Goal: Task Accomplishment & Management: Use online tool/utility

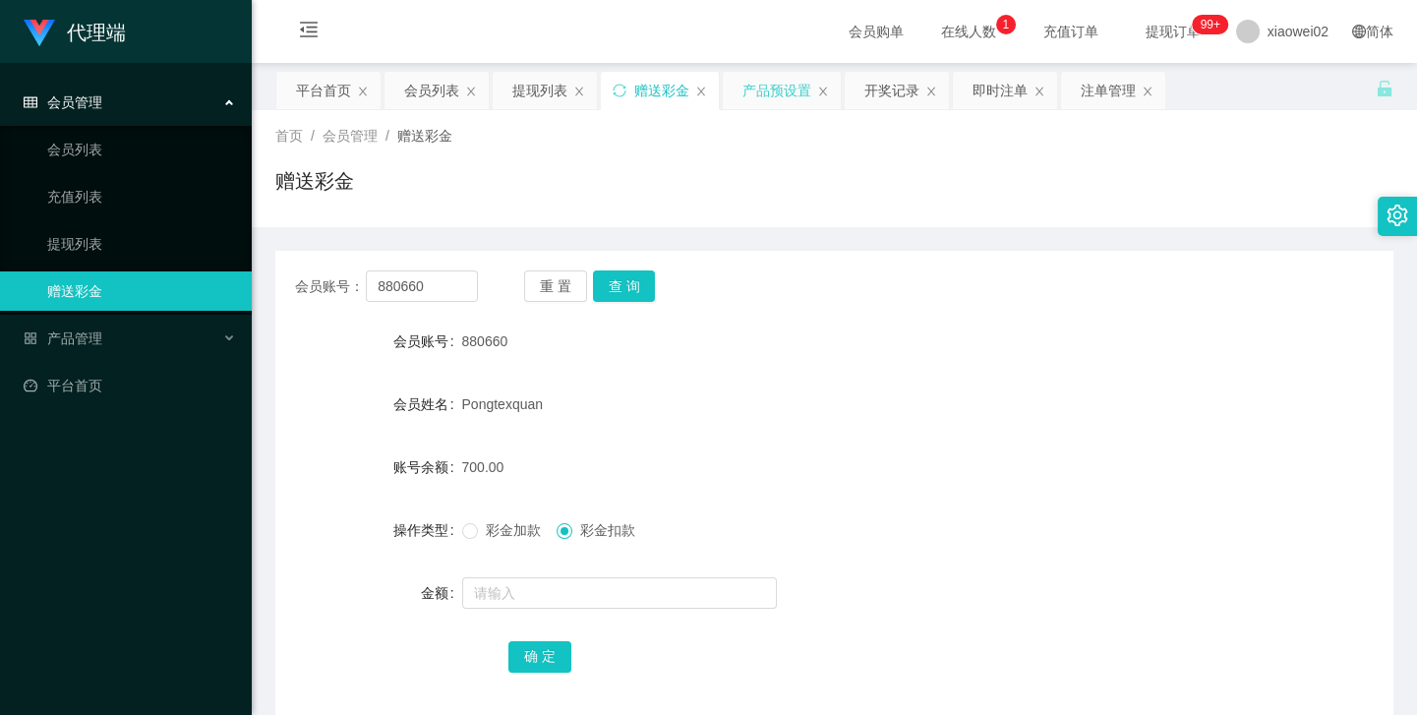
click at [757, 85] on div "产品预设置" at bounding box center [776, 90] width 69 height 37
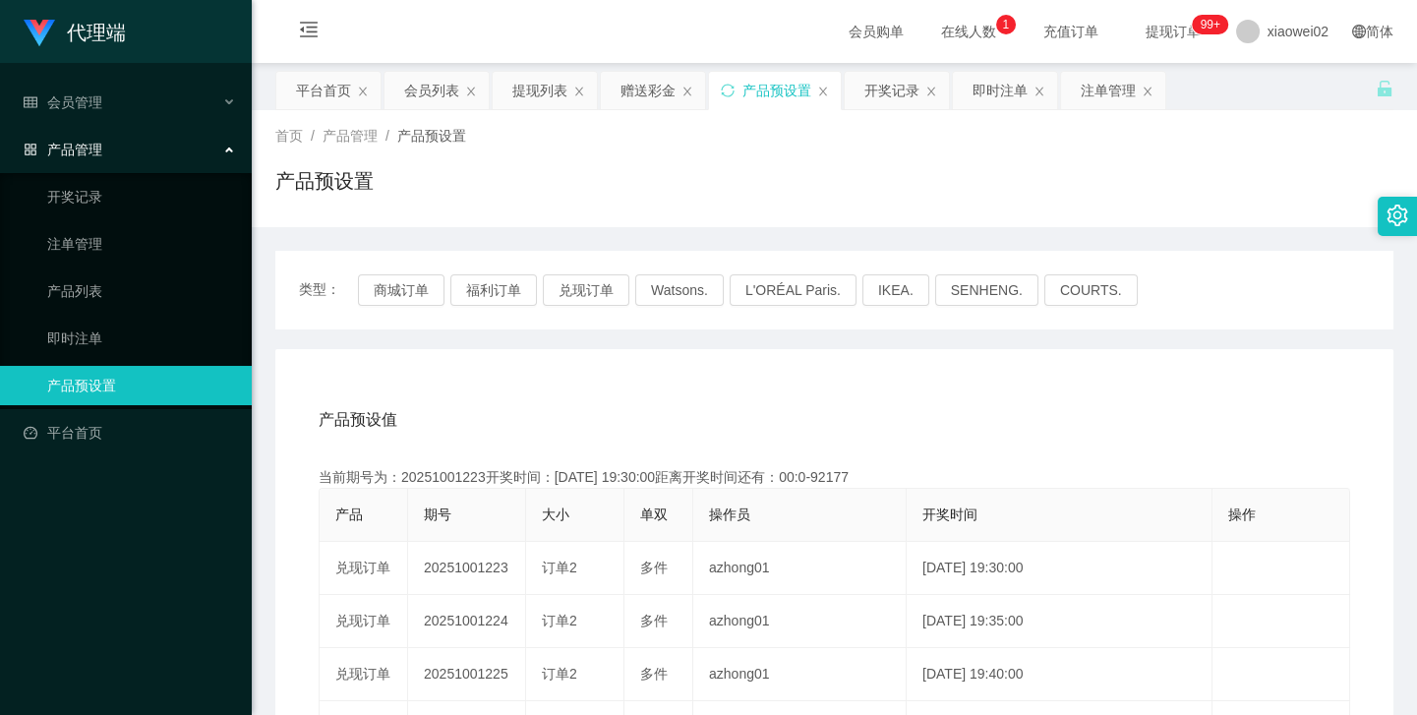
drag, startPoint x: 526, startPoint y: 422, endPoint x: 557, endPoint y: 350, distance: 78.0
click at [531, 411] on div "产品预设值 添加期号" at bounding box center [835, 419] width 1032 height 55
click at [580, 296] on button "兑现订单" at bounding box center [586, 289] width 87 height 31
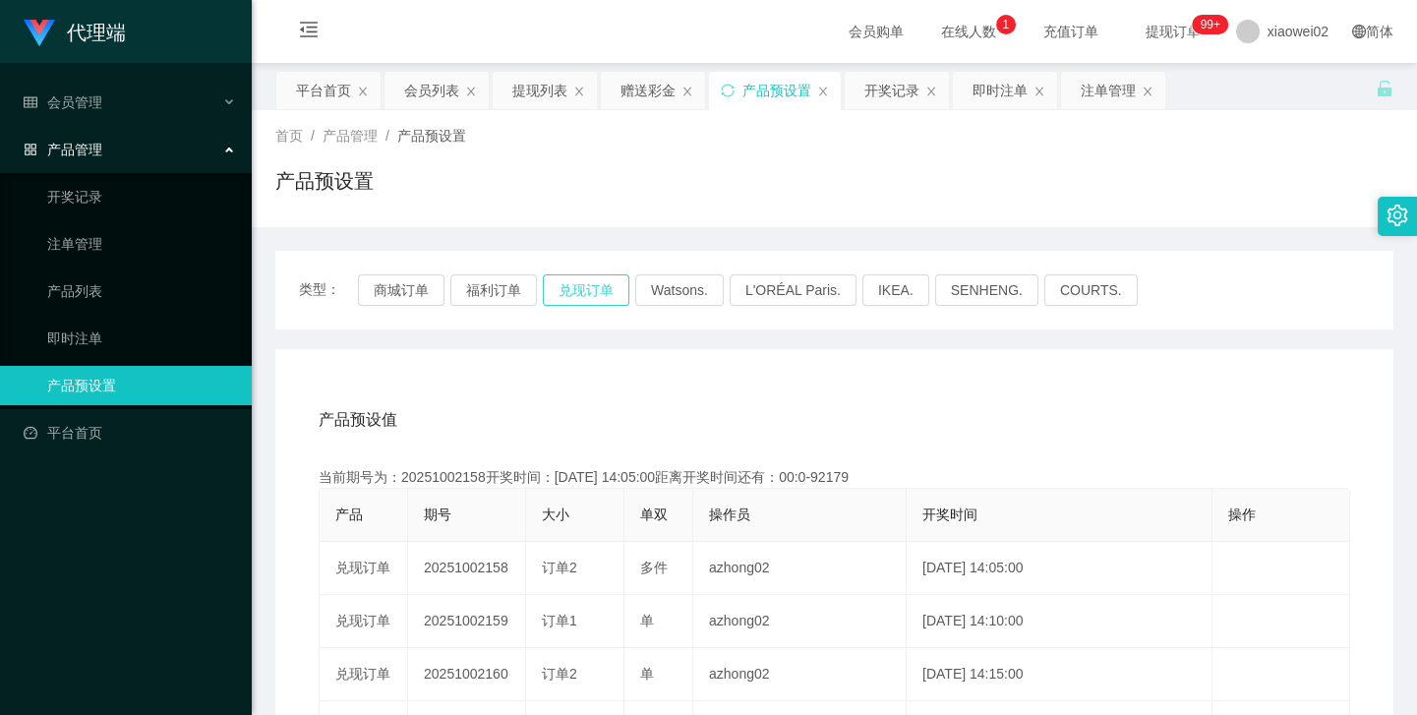
click at [580, 296] on button "兑现订单" at bounding box center [586, 289] width 87 height 31
click at [777, 393] on div "产品预设值 添加期号" at bounding box center [835, 419] width 1032 height 55
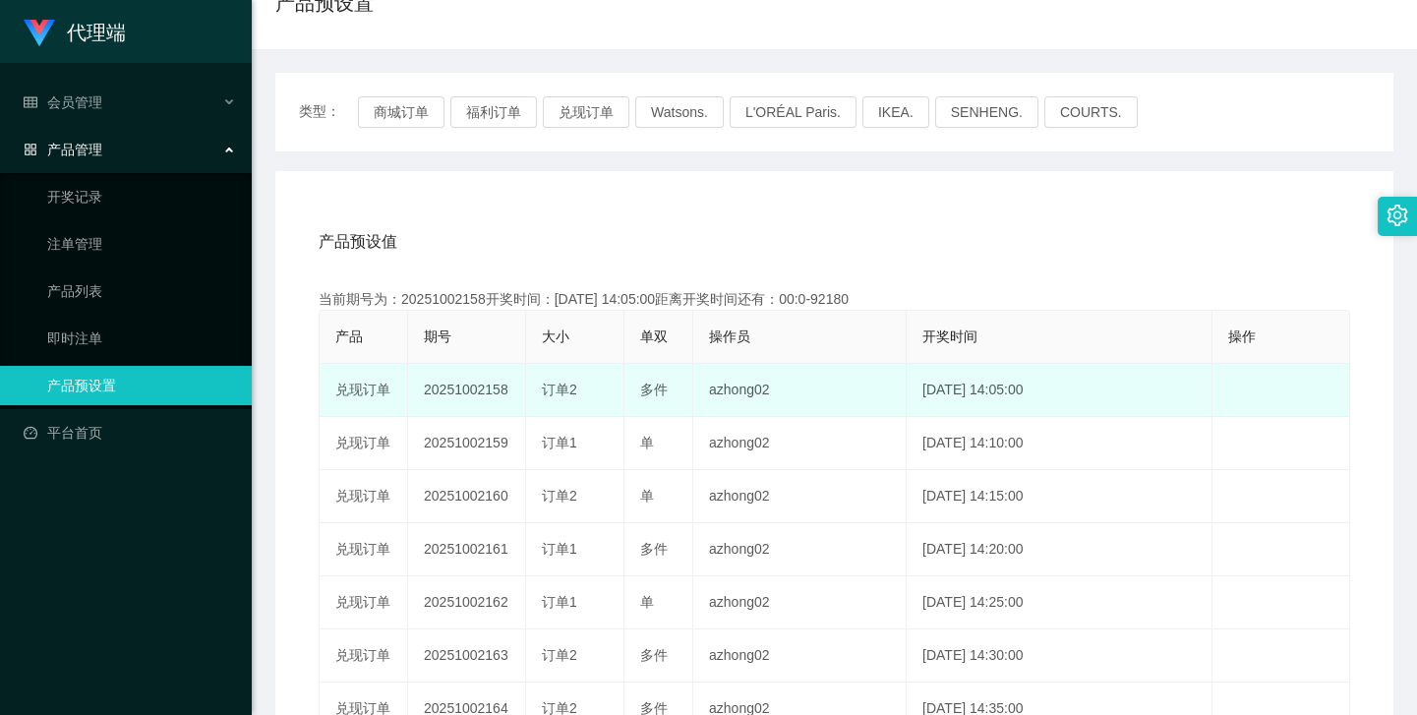
click at [480, 390] on td "20251002158" at bounding box center [467, 390] width 118 height 53
copy td "20251002158"
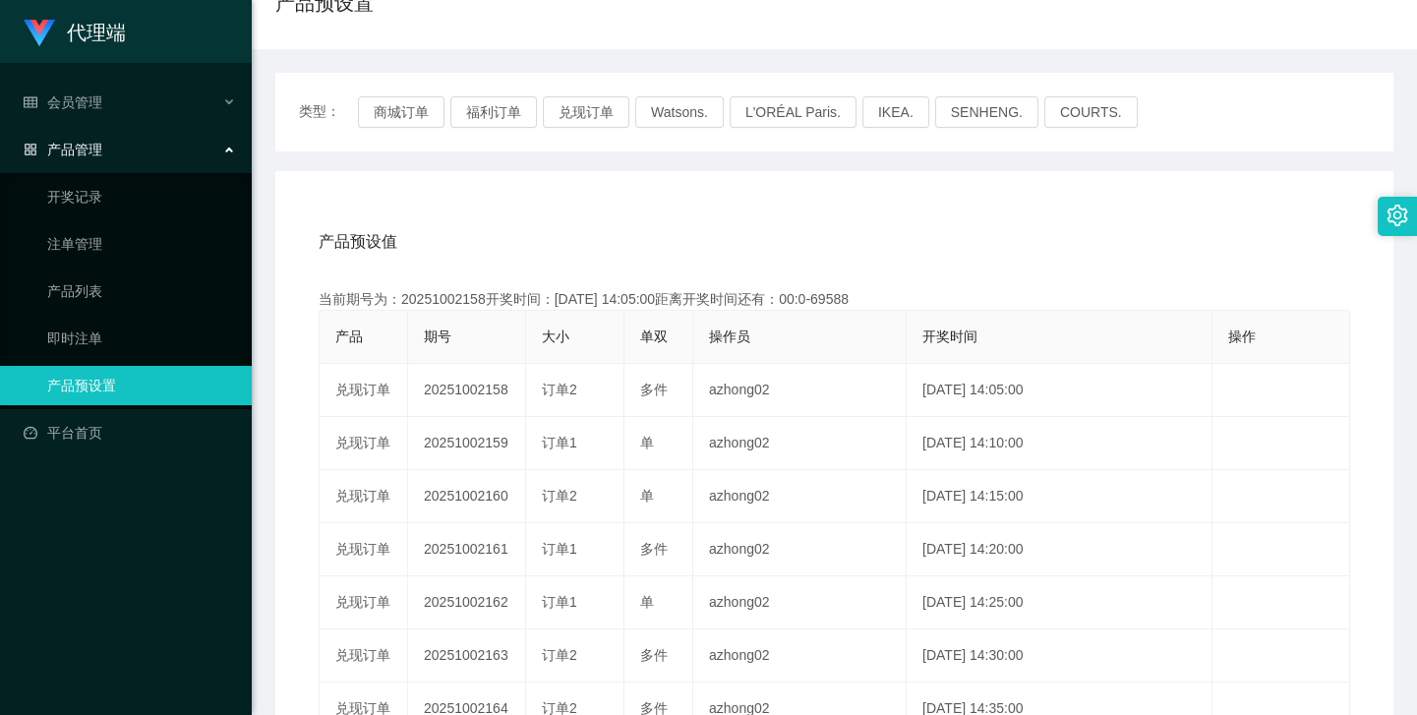
scroll to position [0, 0]
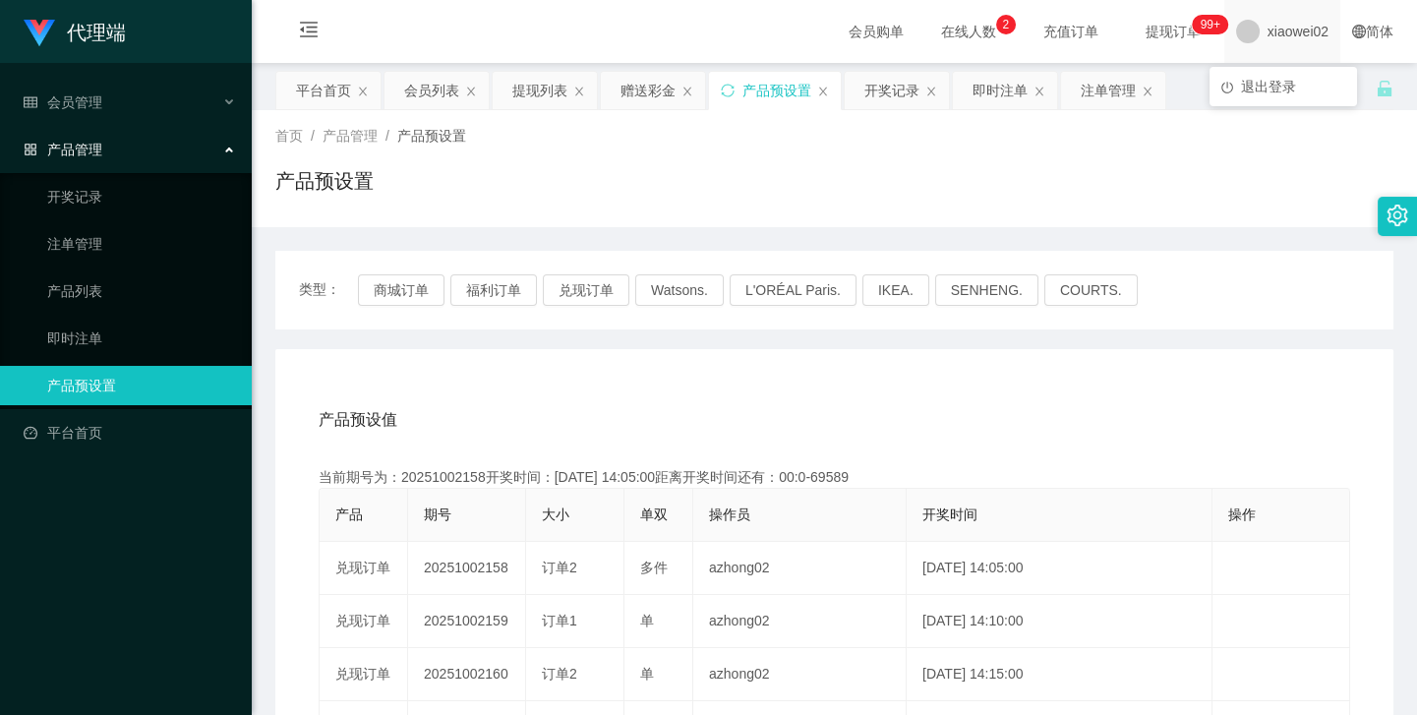
click at [1288, 27] on span "xiaowei02" at bounding box center [1297, 31] width 61 height 63
click at [1270, 74] on li "退出登录" at bounding box center [1282, 86] width 147 height 31
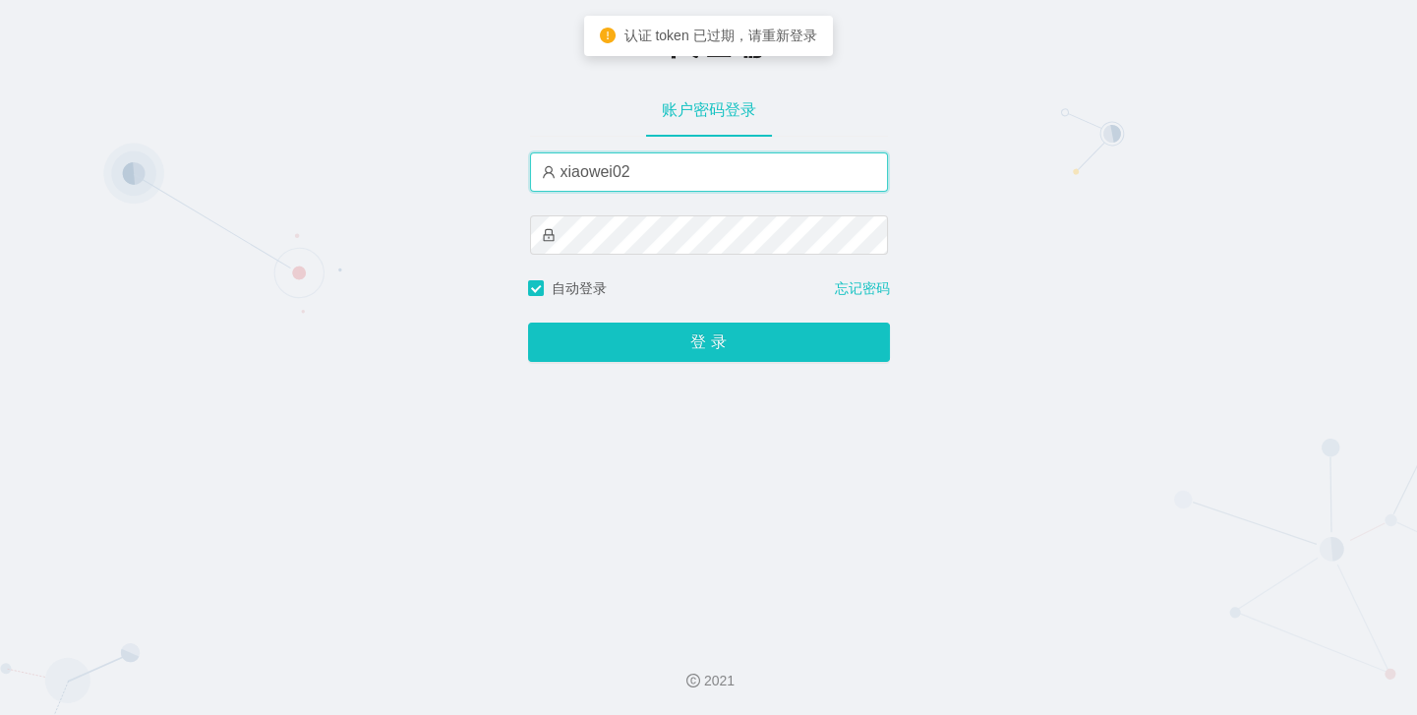
drag, startPoint x: 606, startPoint y: 173, endPoint x: 548, endPoint y: 175, distance: 58.0
click at [548, 175] on span "xiaowei02" at bounding box center [709, 171] width 358 height 39
click at [651, 169] on input "azhong02" at bounding box center [709, 171] width 358 height 39
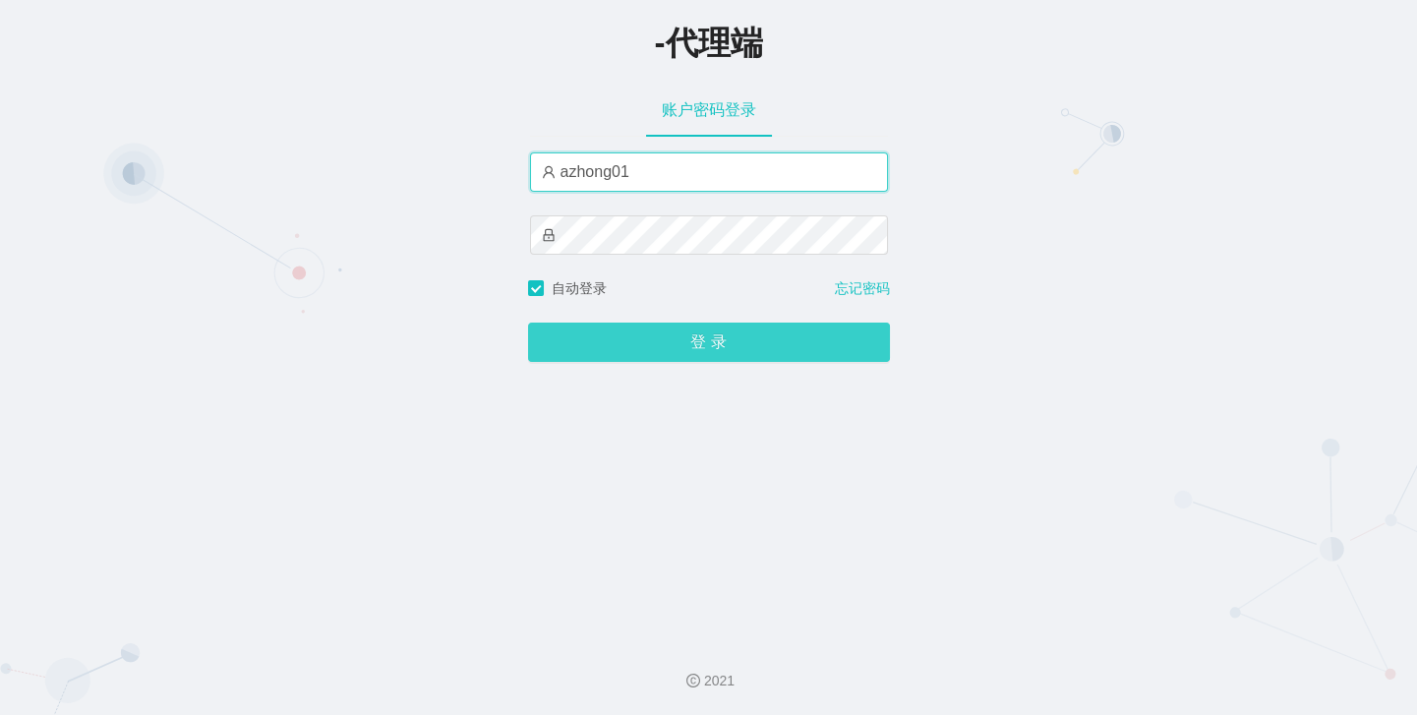
type input "azhong01"
click at [695, 355] on button "登 录" at bounding box center [709, 342] width 362 height 39
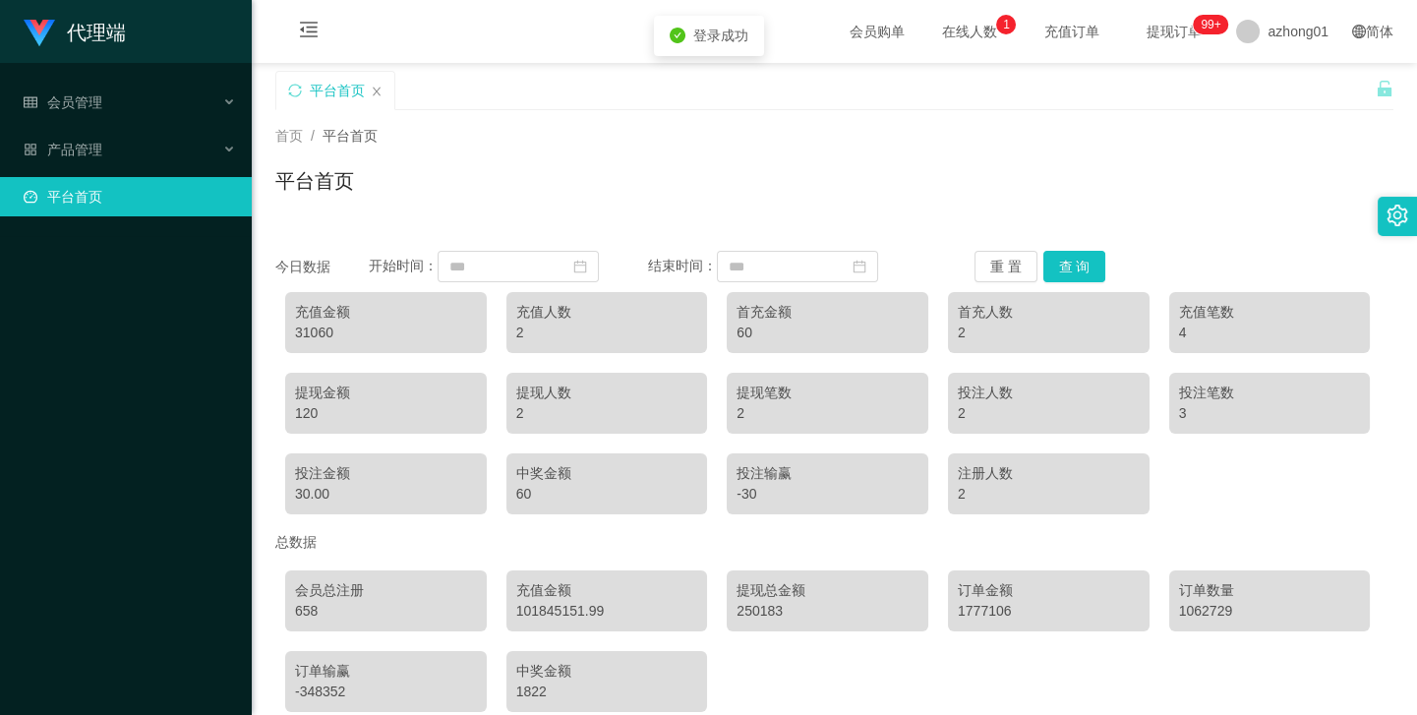
click at [927, 150] on div "首页 / 平台首页 / 平台首页" at bounding box center [834, 169] width 1118 height 86
click at [922, 88] on div "平台首页" at bounding box center [825, 105] width 1100 height 68
click at [120, 146] on div "产品管理" at bounding box center [126, 149] width 252 height 39
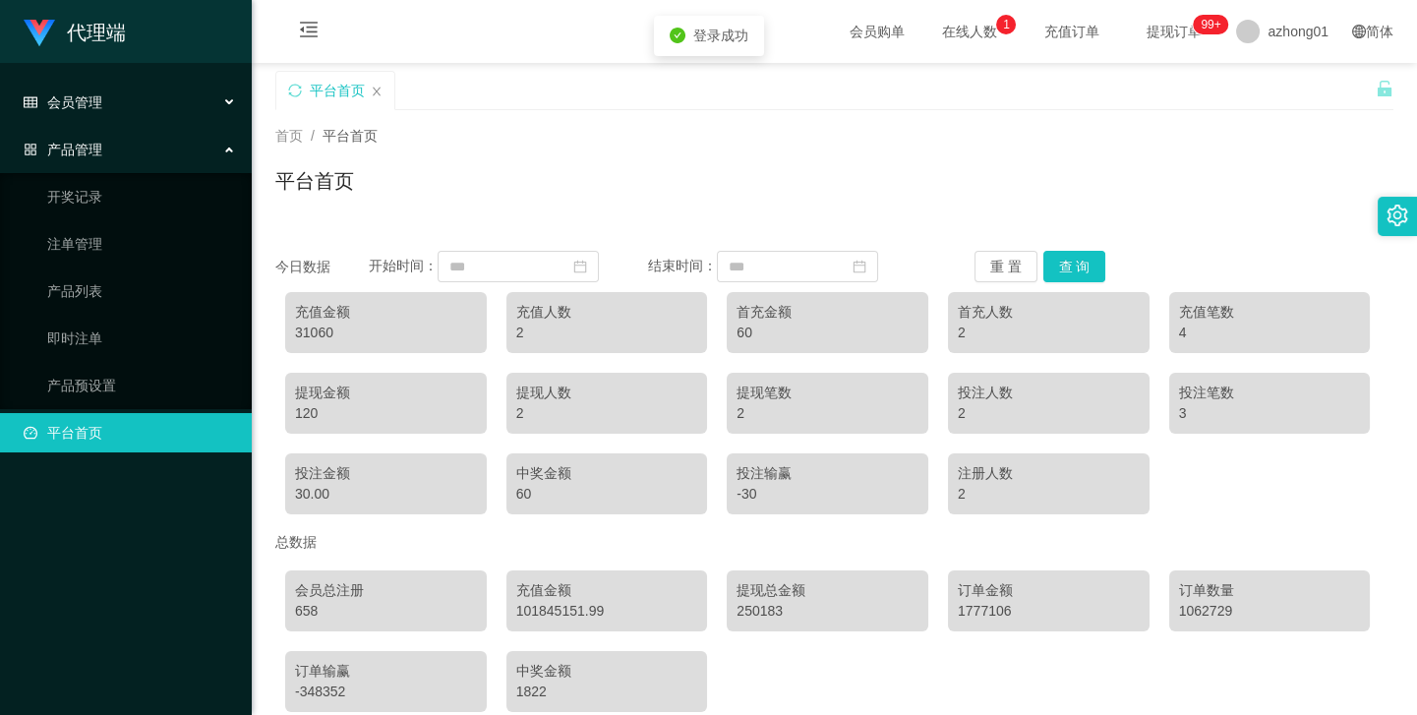
click at [123, 98] on div "会员管理" at bounding box center [126, 102] width 252 height 39
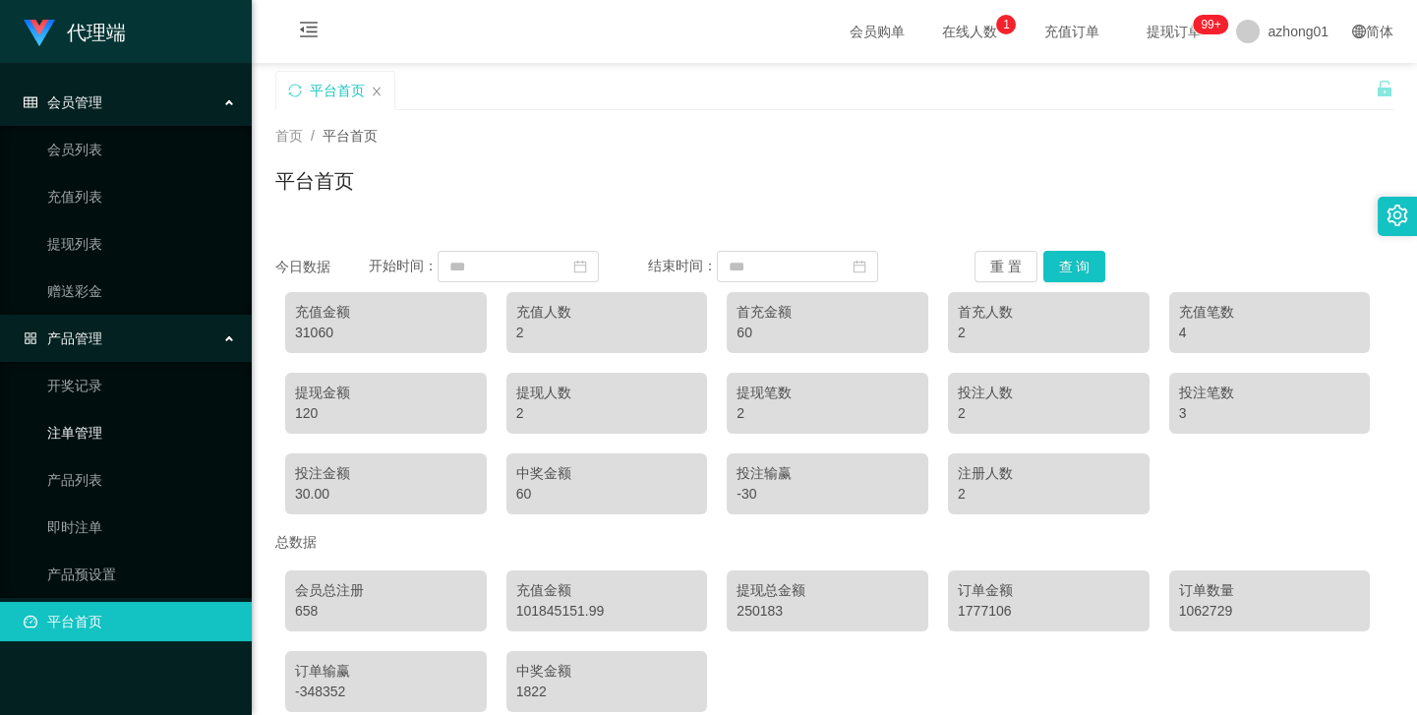
click at [89, 443] on link "注单管理" at bounding box center [141, 432] width 189 height 39
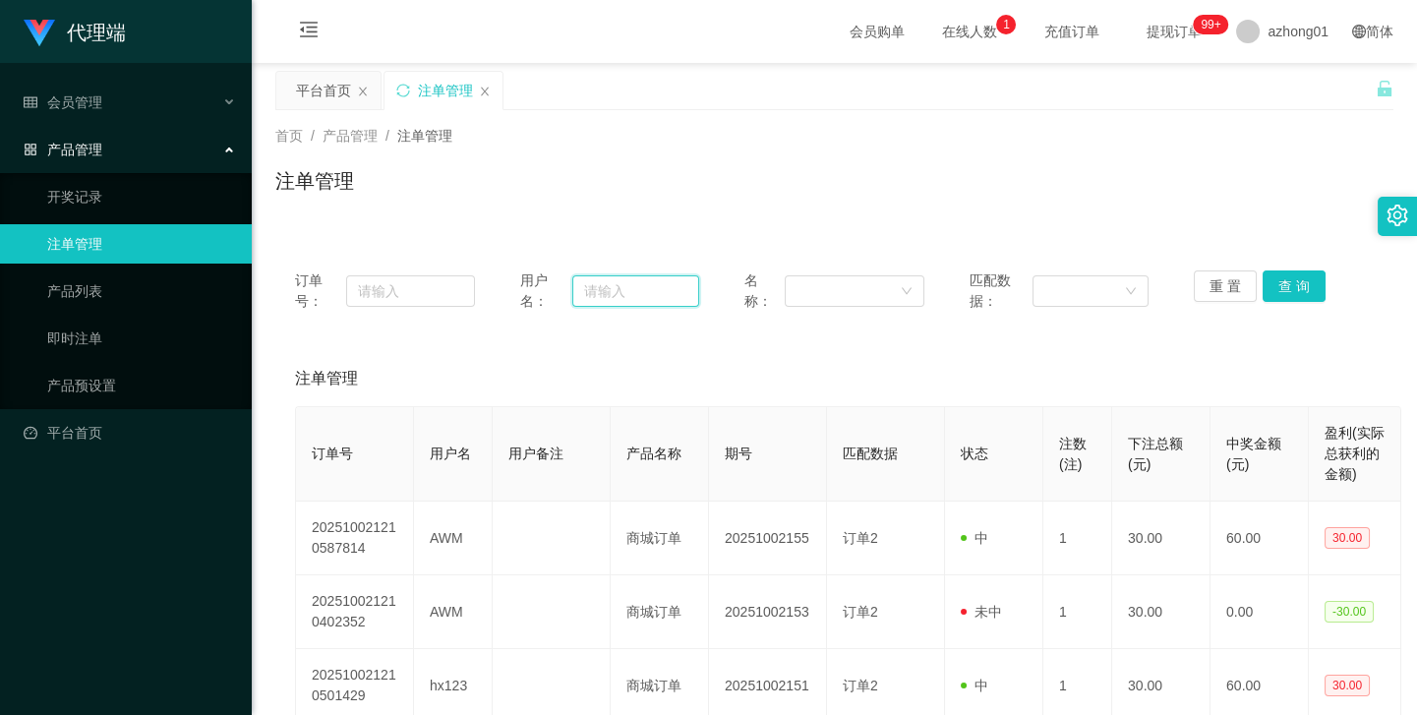
click at [592, 286] on input "text" at bounding box center [636, 290] width 128 height 31
paste input "880660"
type input "880660"
click at [1277, 285] on button "查 询" at bounding box center [1294, 285] width 63 height 31
click at [1008, 342] on div "订单号： 用户名： 880660 名称： 匹配数据： 重 置 查 询 注单管理 订单号 用户名 用户备注 产品名称 期号 匹配数据 状态 注数(注) 下注总额…" at bounding box center [834, 555] width 1118 height 609
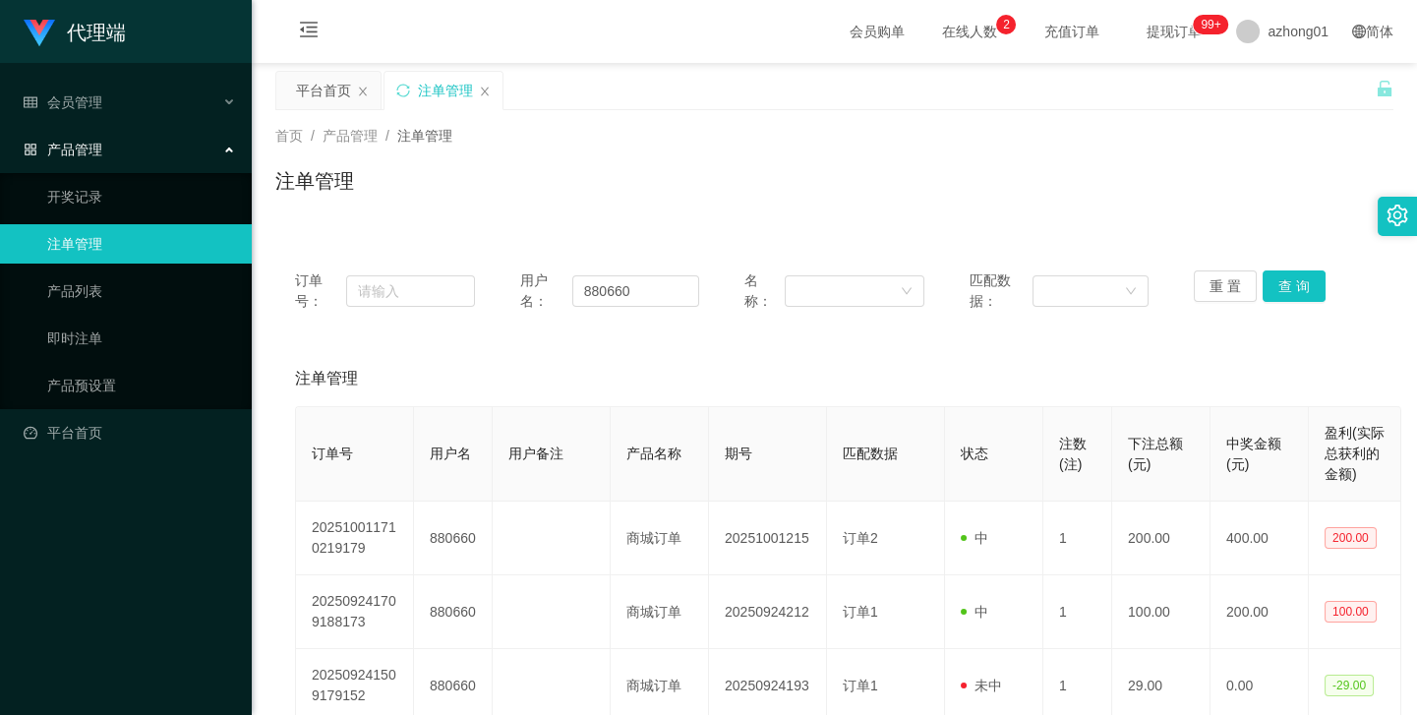
click at [721, 179] on div "注单管理" at bounding box center [834, 188] width 1118 height 45
click at [88, 382] on link "产品预设置" at bounding box center [141, 385] width 189 height 39
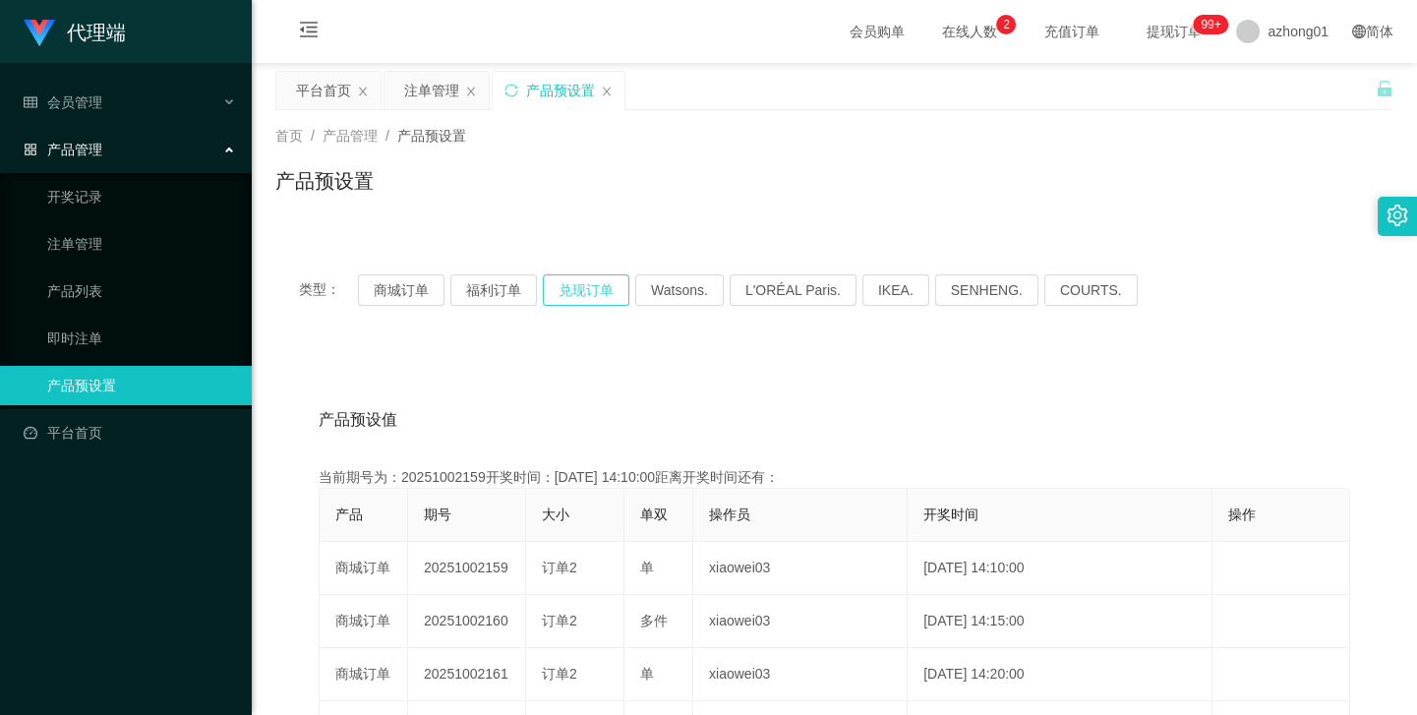
click at [589, 285] on button "兑现订单" at bounding box center [586, 289] width 87 height 31
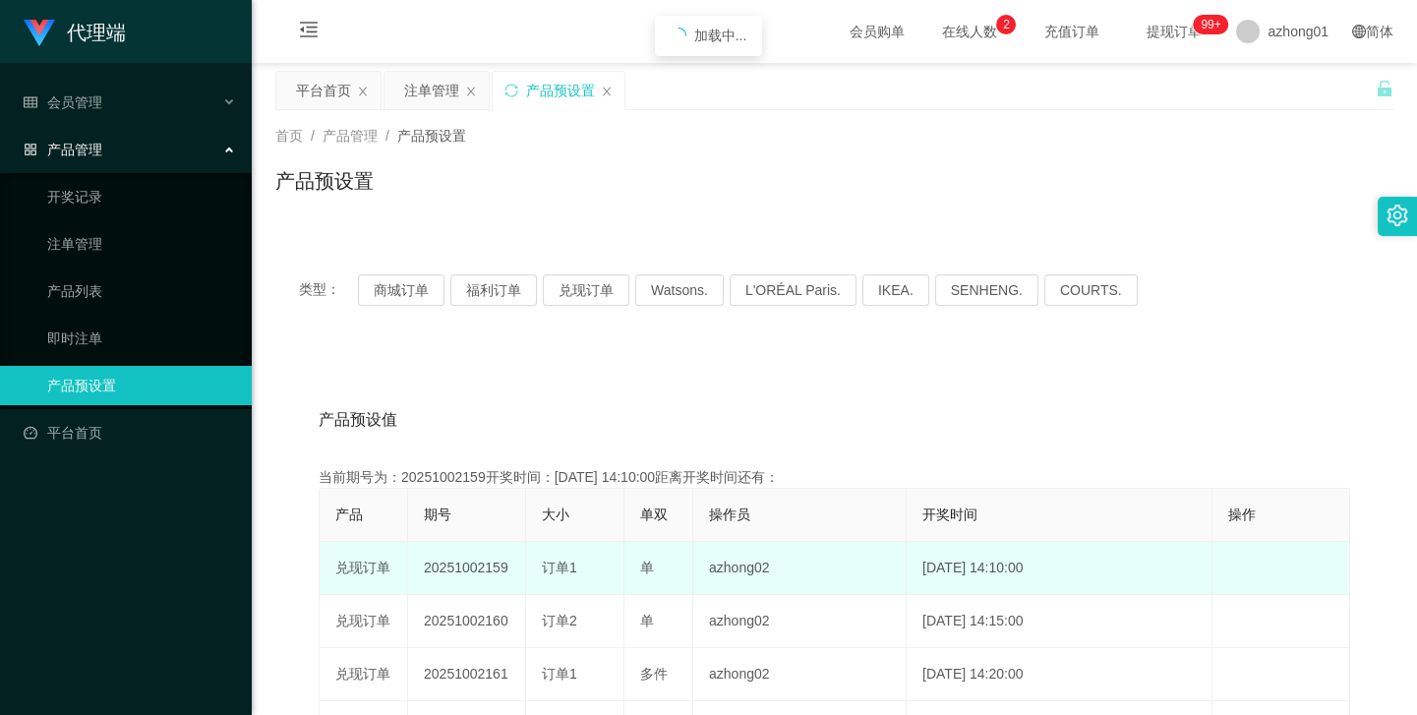
click at [464, 570] on td "20251002159" at bounding box center [467, 568] width 118 height 53
copy td "20251002159"
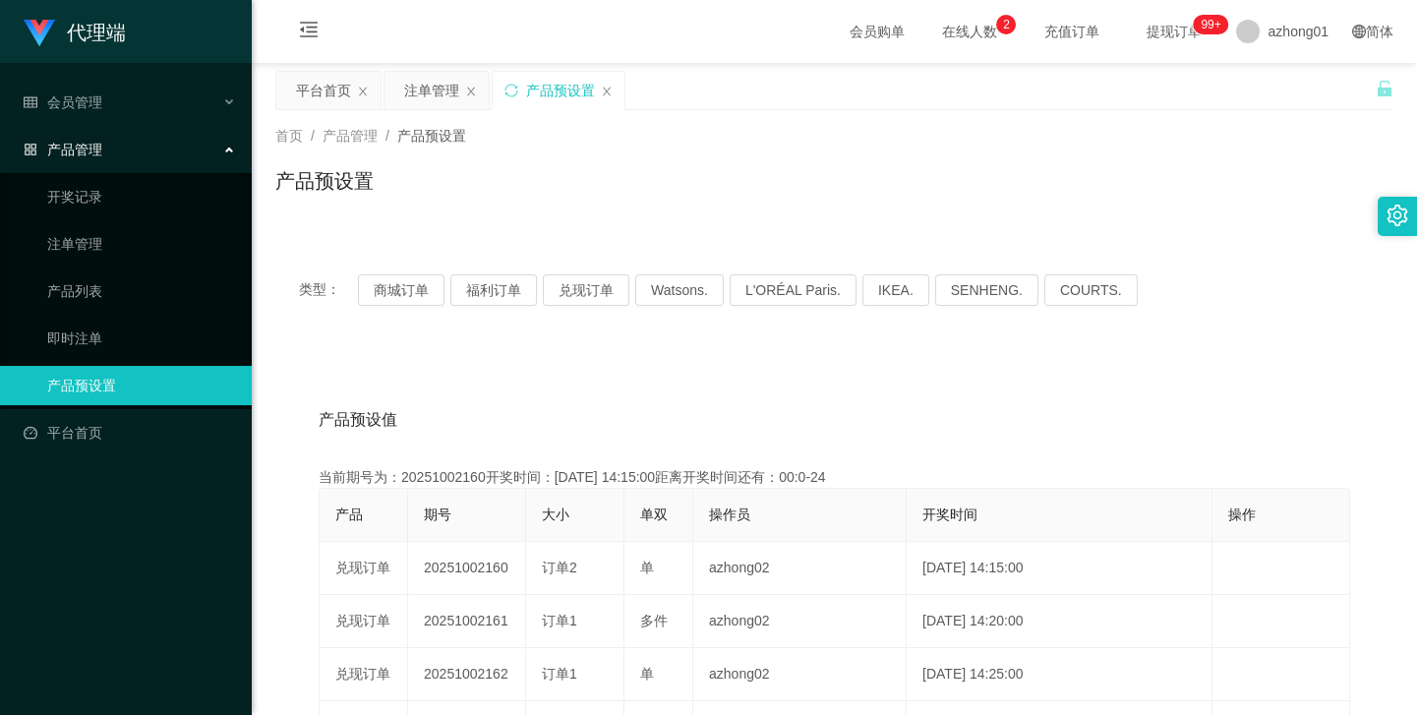
drag, startPoint x: 700, startPoint y: 358, endPoint x: 704, endPoint y: 329, distance: 28.8
click at [622, 288] on button "兑现订单" at bounding box center [586, 289] width 87 height 31
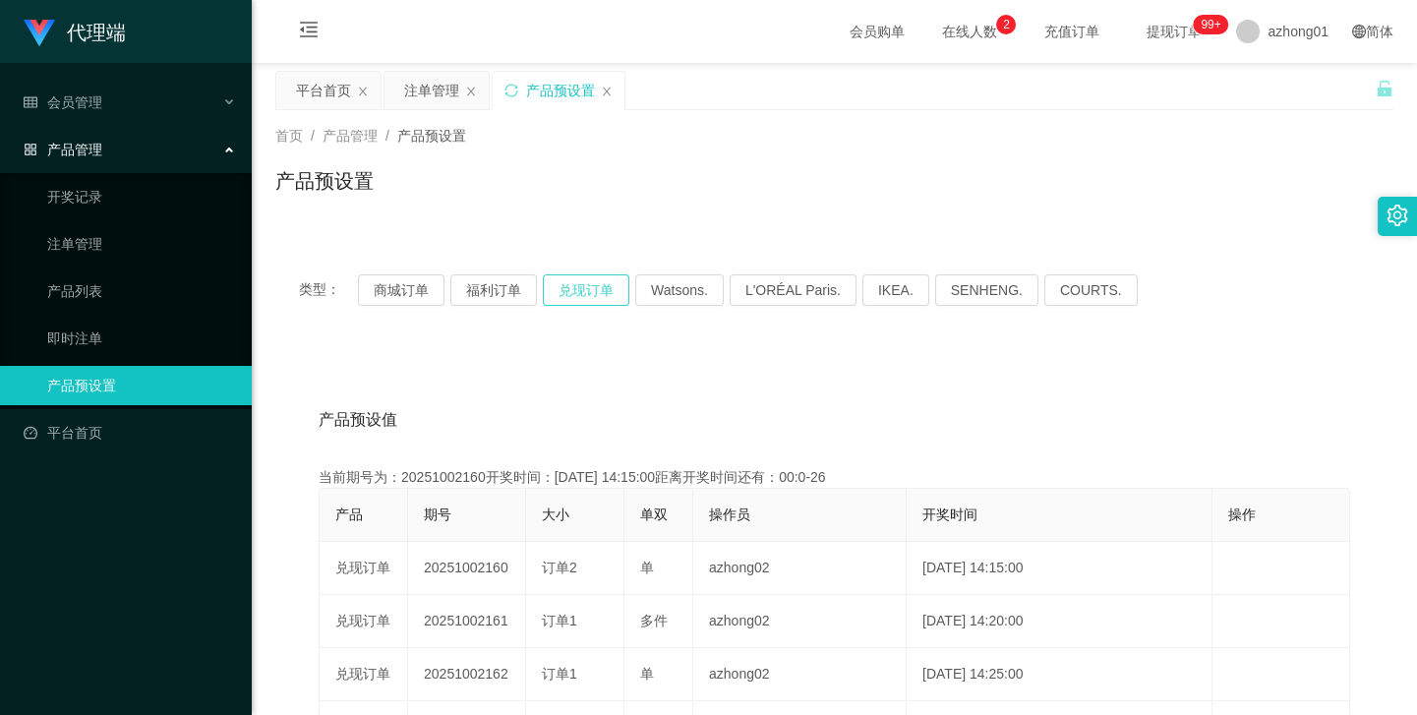
click at [622, 288] on button "兑现订单" at bounding box center [586, 289] width 87 height 31
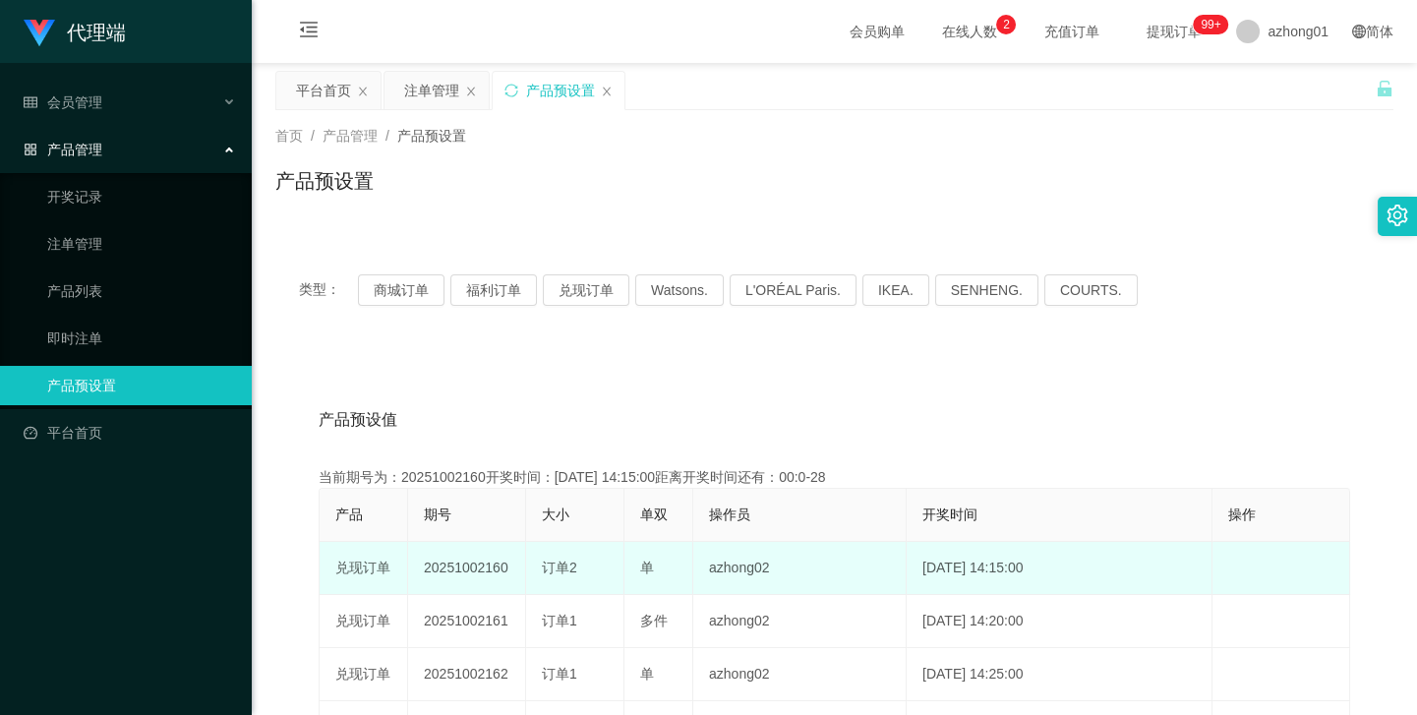
click at [473, 569] on td "20251002160" at bounding box center [467, 568] width 118 height 53
copy td "20251002160"
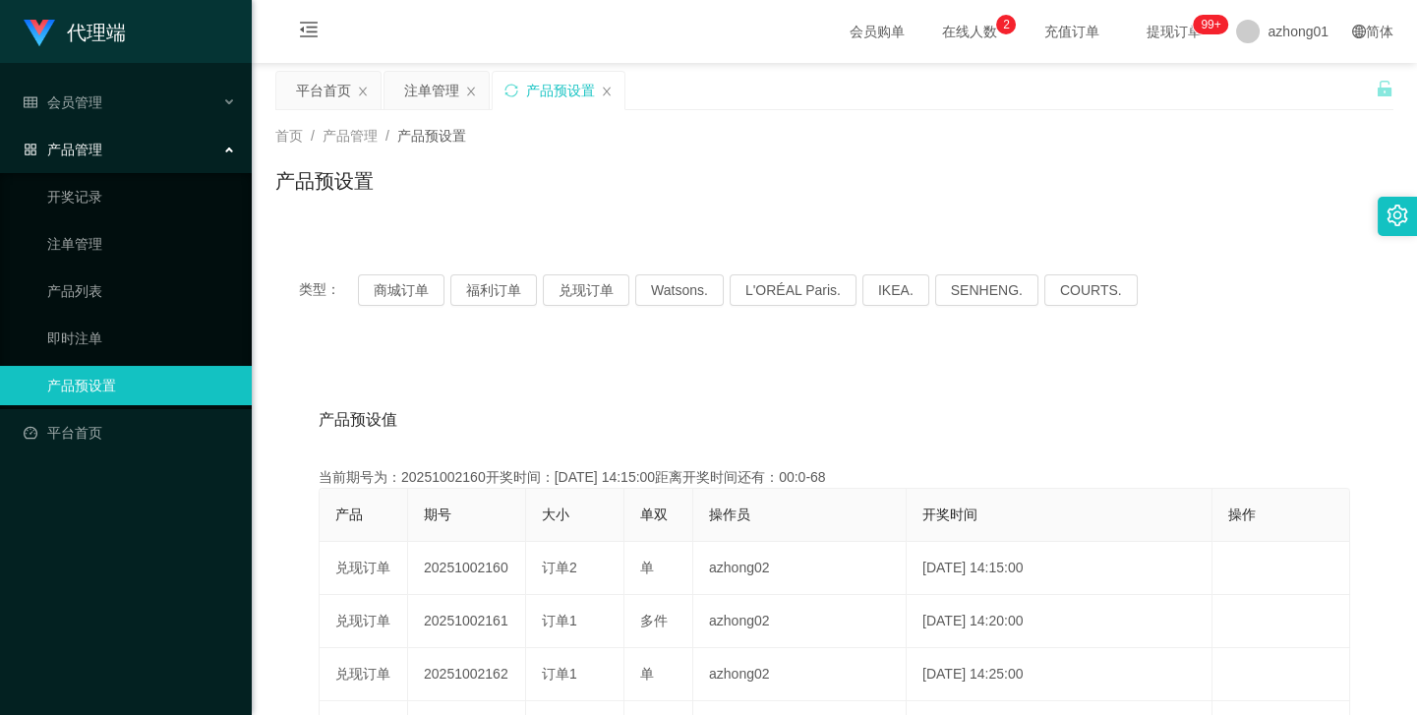
drag, startPoint x: 635, startPoint y: 176, endPoint x: 513, endPoint y: 135, distance: 128.7
click at [625, 169] on div "产品预设置" at bounding box center [834, 188] width 1118 height 45
click at [442, 98] on div "注单管理" at bounding box center [431, 90] width 55 height 37
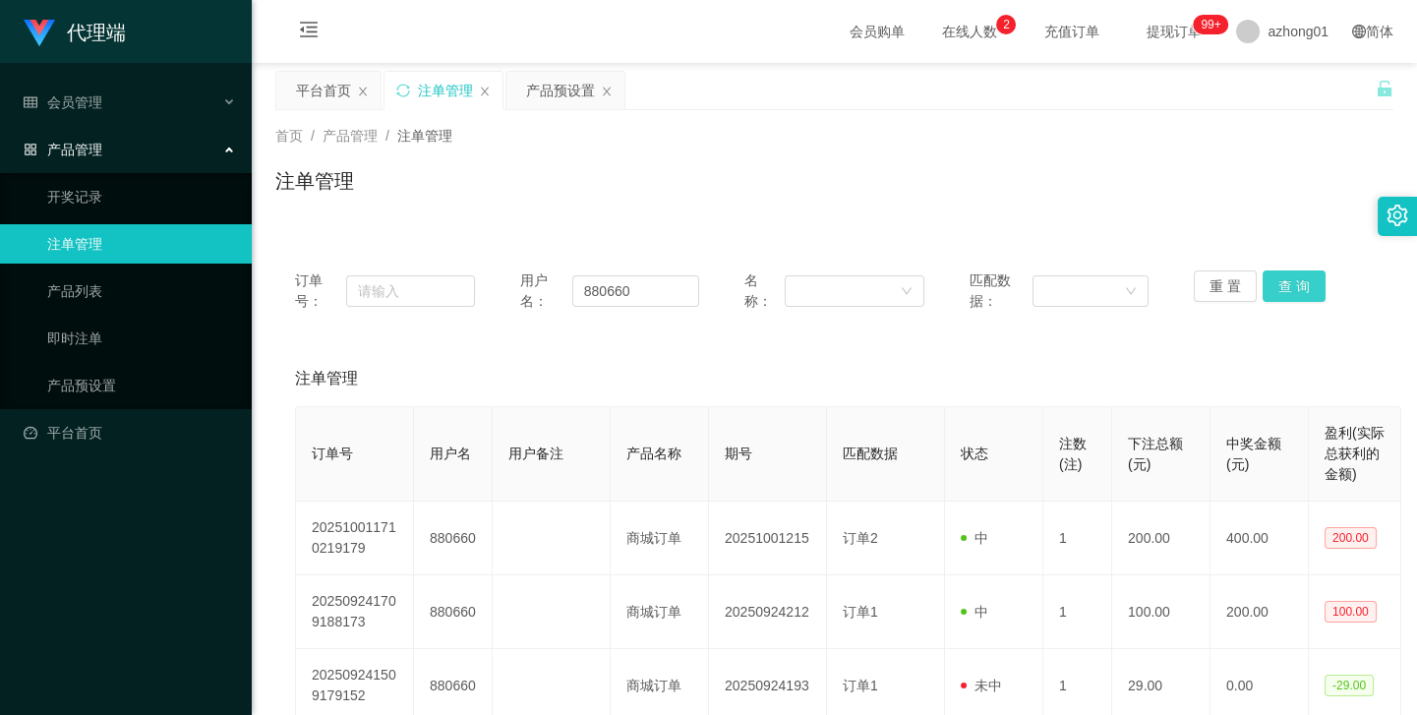
click at [1291, 285] on button "查 询" at bounding box center [1294, 285] width 63 height 31
click at [1291, 285] on button "查 询" at bounding box center [1305, 285] width 85 height 31
click at [1291, 285] on div "重 置 查 询" at bounding box center [1284, 290] width 180 height 41
click at [1291, 285] on button "查 询" at bounding box center [1294, 285] width 63 height 31
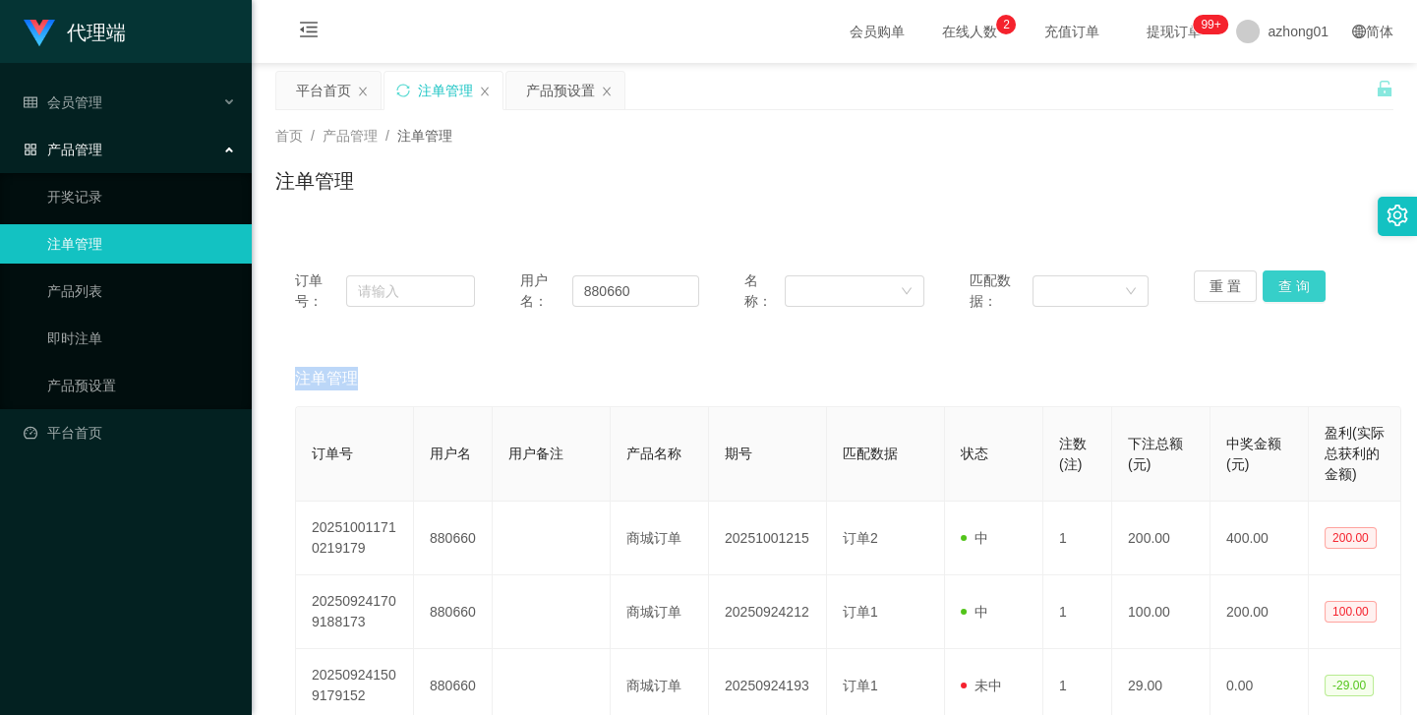
click at [1291, 285] on button "查 询" at bounding box center [1294, 285] width 63 height 31
click at [1291, 285] on div "重 置 查 询" at bounding box center [1284, 290] width 180 height 41
click at [1291, 285] on button "查 询" at bounding box center [1294, 285] width 63 height 31
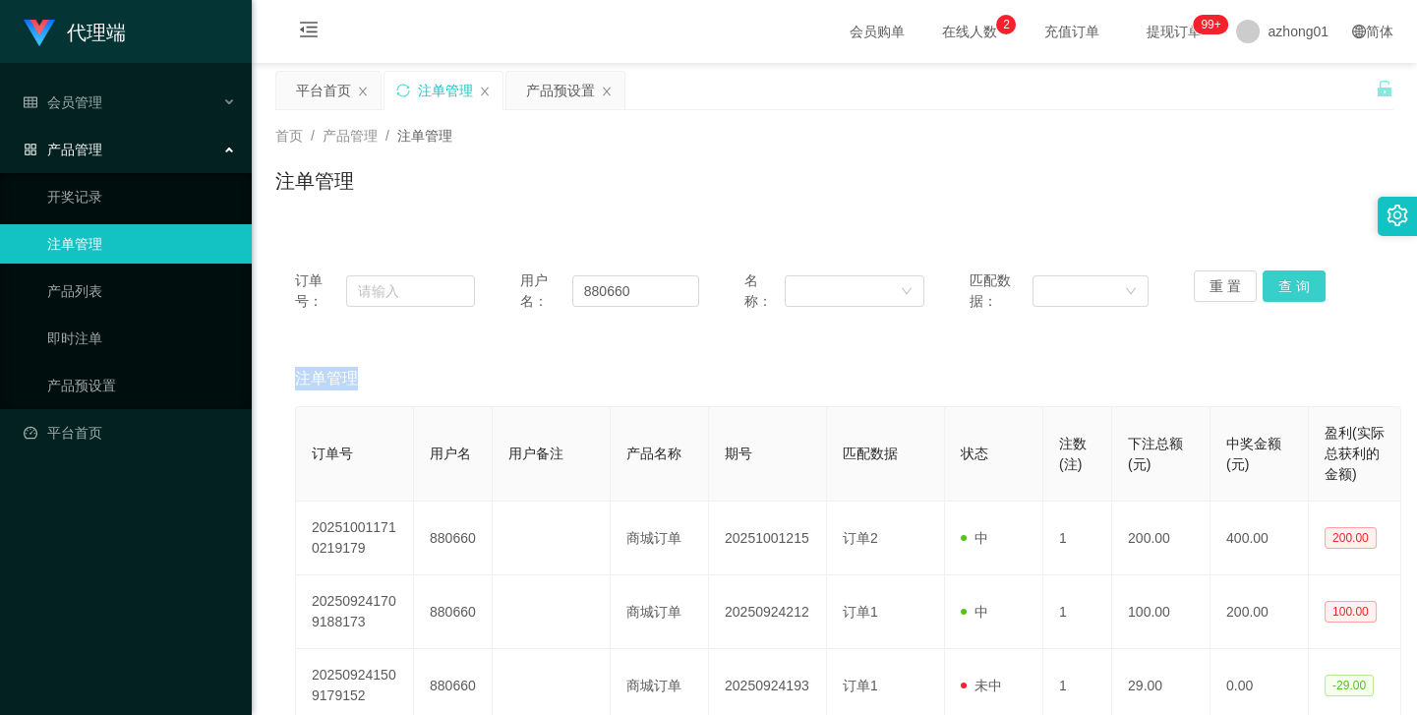
click at [1291, 285] on div "重 置 查 询" at bounding box center [1284, 290] width 180 height 41
click at [1291, 285] on button "查 询" at bounding box center [1294, 285] width 63 height 31
click at [1291, 285] on div "重 置 查 询" at bounding box center [1284, 290] width 180 height 41
click at [1291, 285] on button "查 询" at bounding box center [1305, 285] width 85 height 31
click at [1291, 285] on div "重 置 查 询" at bounding box center [1284, 290] width 180 height 41
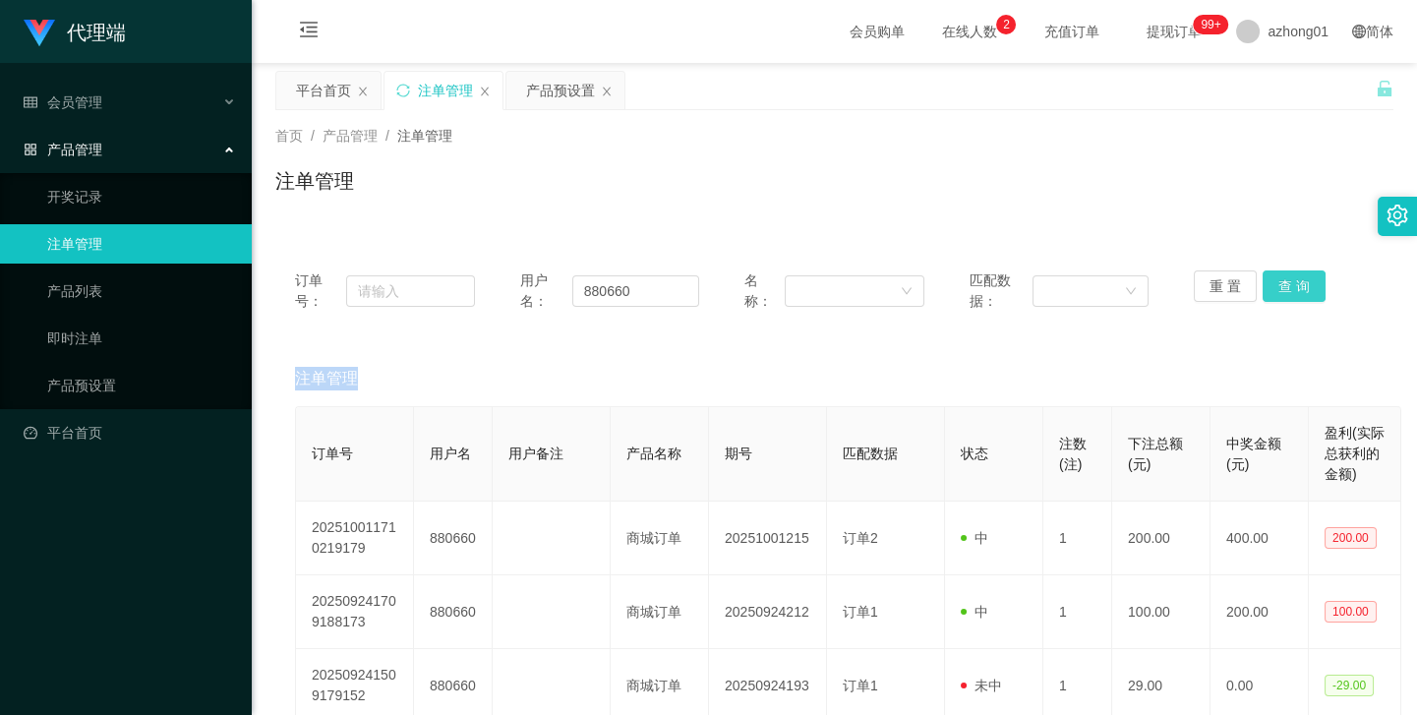
click at [1291, 285] on button "查 询" at bounding box center [1294, 285] width 63 height 31
drag, startPoint x: 653, startPoint y: 291, endPoint x: 500, endPoint y: 284, distance: 153.6
click at [500, 284] on div "订单号： 用户名： 880660 名称： 匹配数据： 重 置 查 询" at bounding box center [834, 290] width 1079 height 41
click at [1234, 279] on button "重 置" at bounding box center [1225, 285] width 63 height 31
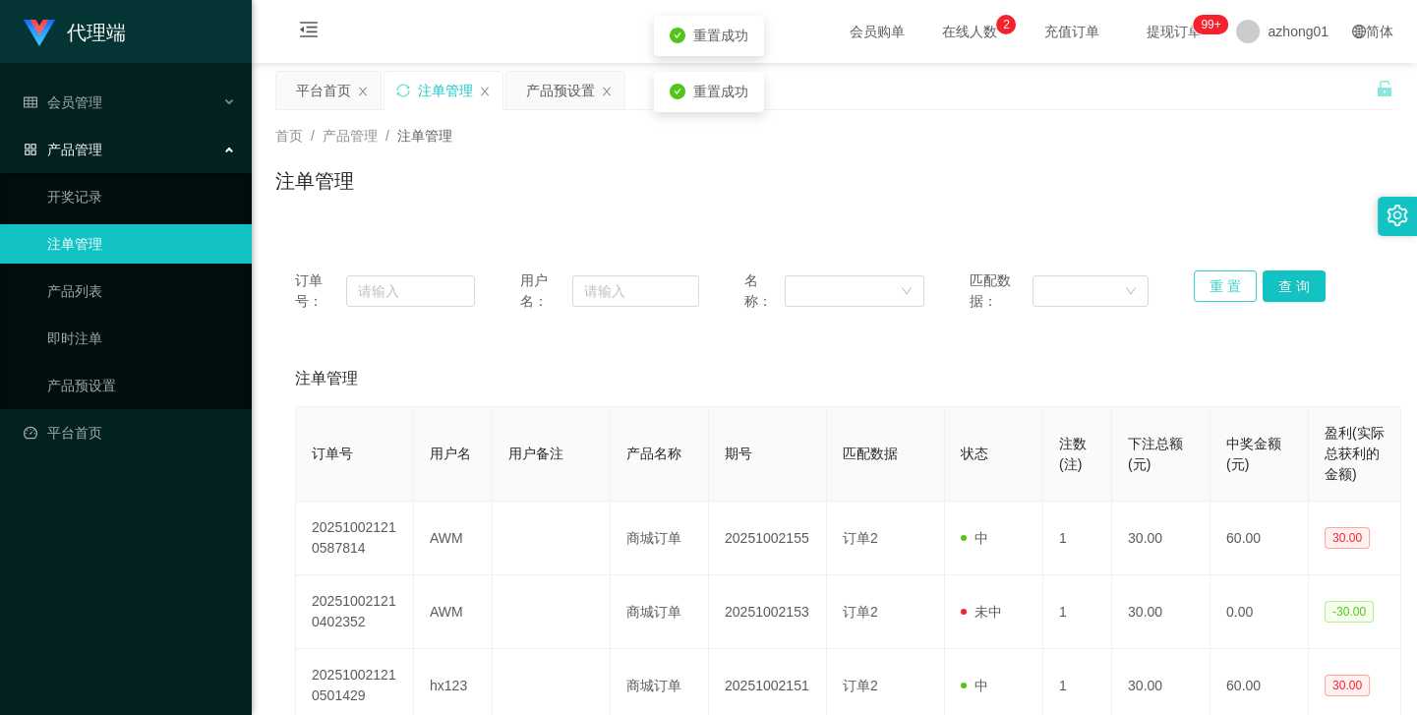
click at [1234, 279] on button "重 置" at bounding box center [1225, 285] width 63 height 31
drag, startPoint x: 1234, startPoint y: 279, endPoint x: 1053, endPoint y: 278, distance: 180.9
click at [1170, 278] on div "订单号： 用户名： 名称： 匹配数据： 重 置 查 询" at bounding box center [834, 290] width 1079 height 41
click at [610, 282] on input "text" at bounding box center [636, 290] width 128 height 31
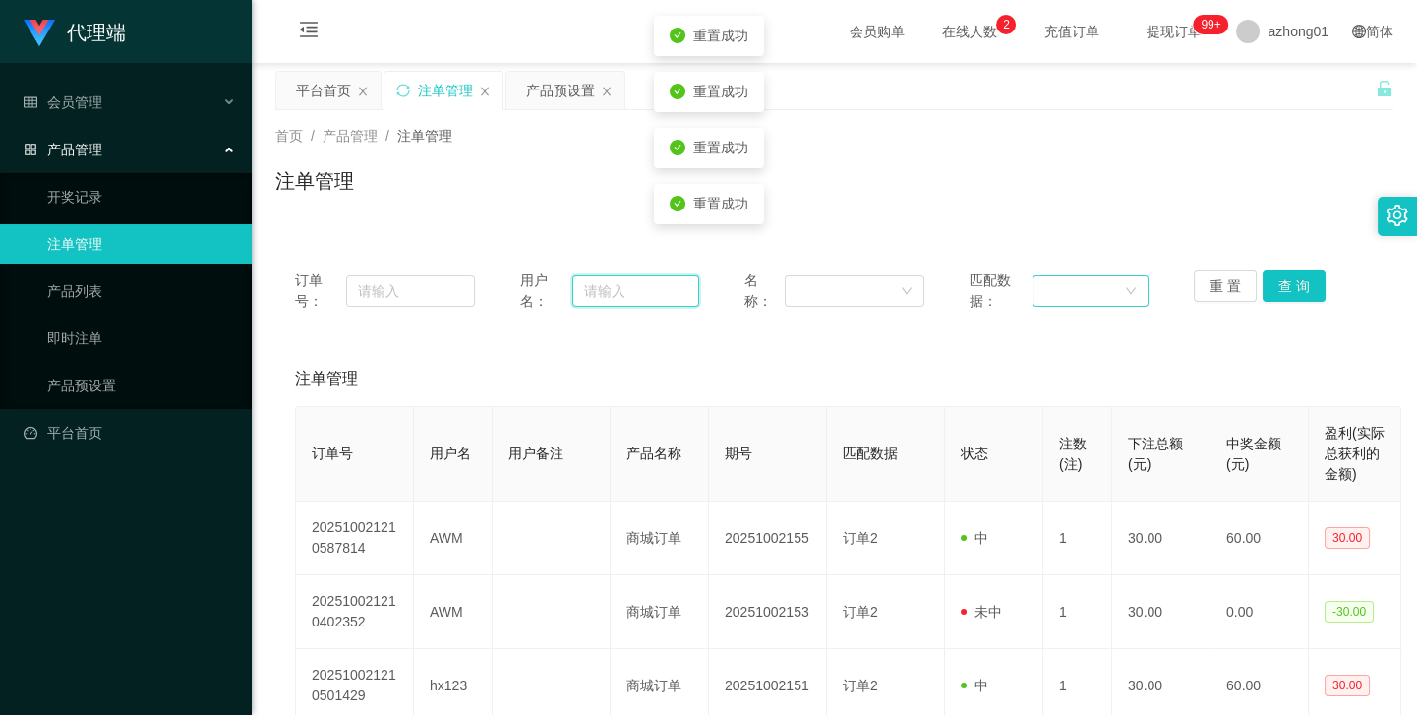
paste input "880660"
type input "880660"
click at [1263, 286] on button "查 询" at bounding box center [1294, 285] width 63 height 31
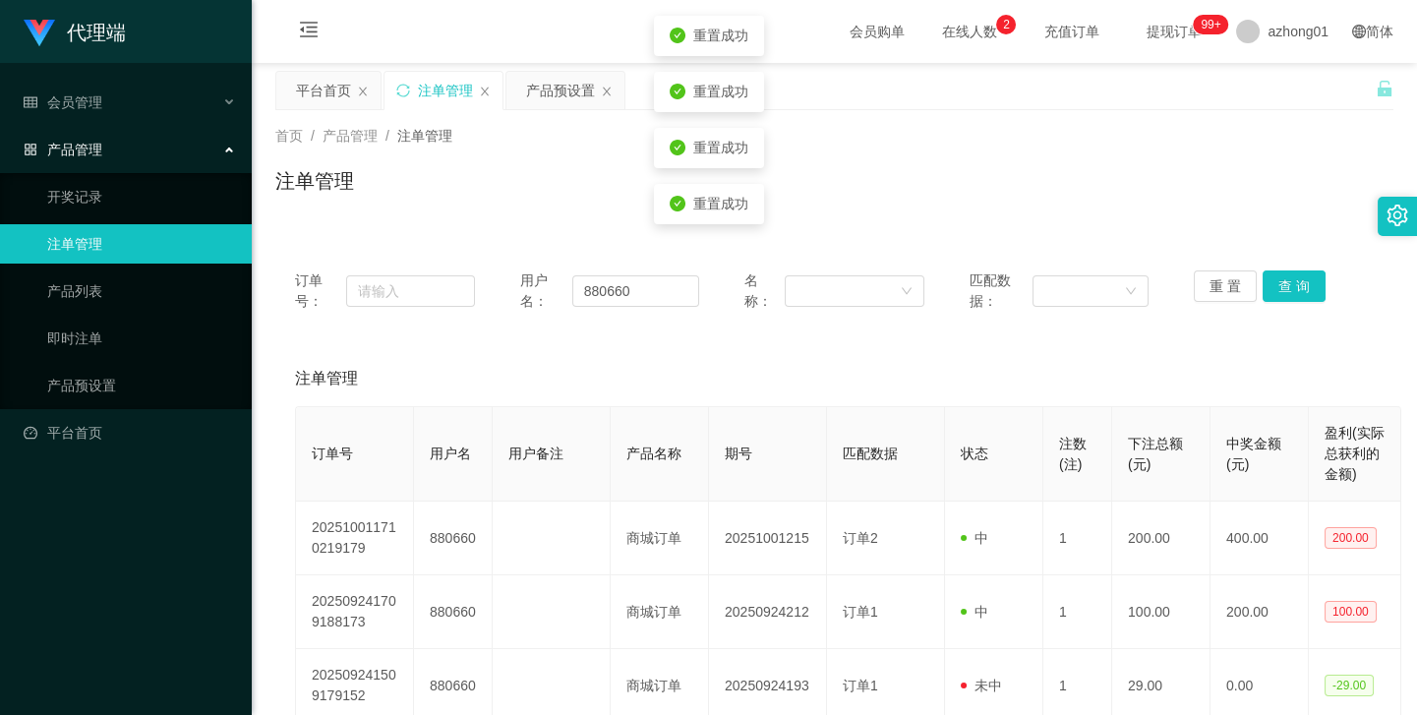
click at [1199, 205] on div "注单管理" at bounding box center [834, 188] width 1118 height 45
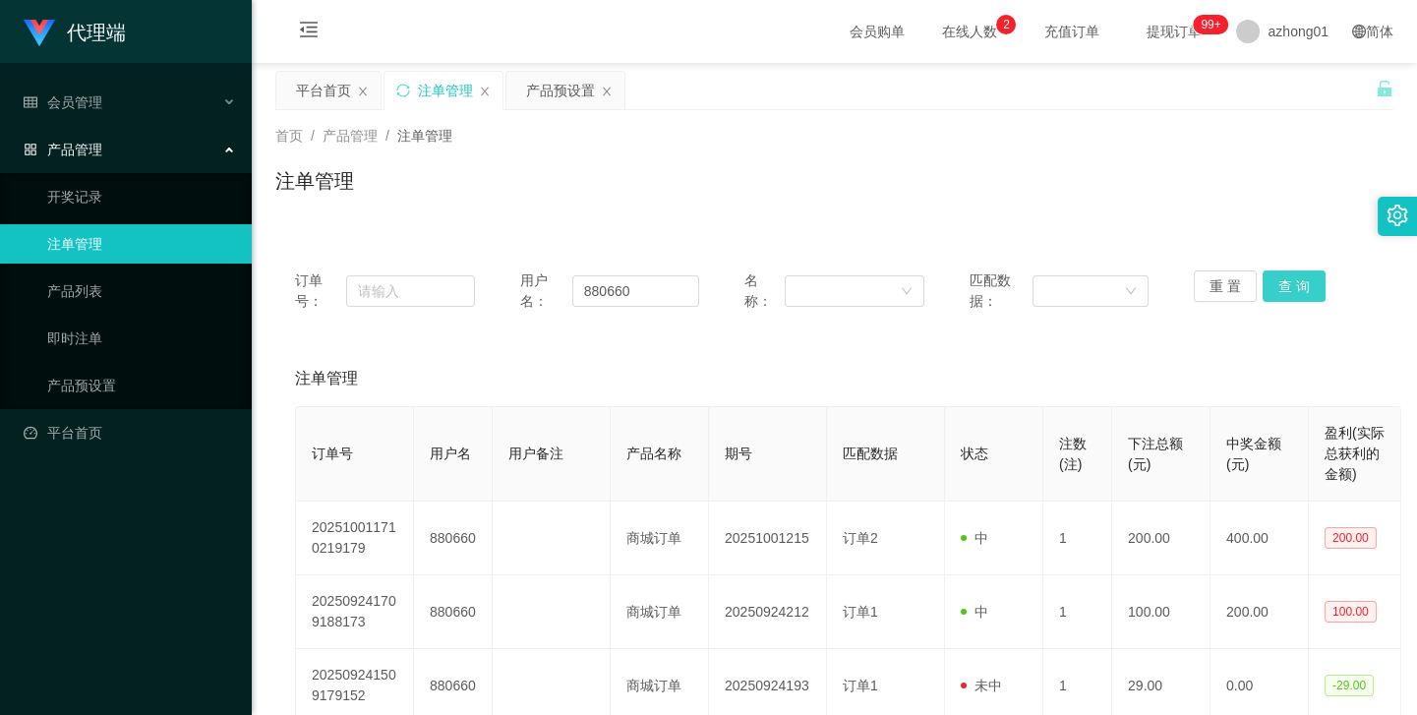
click at [1270, 289] on button "查 询" at bounding box center [1294, 285] width 63 height 31
click at [1270, 289] on div "重 置 查 询" at bounding box center [1284, 290] width 180 height 41
click at [1270, 289] on button "查 询" at bounding box center [1294, 285] width 63 height 31
click at [1270, 289] on div "重 置 查 询" at bounding box center [1284, 290] width 180 height 41
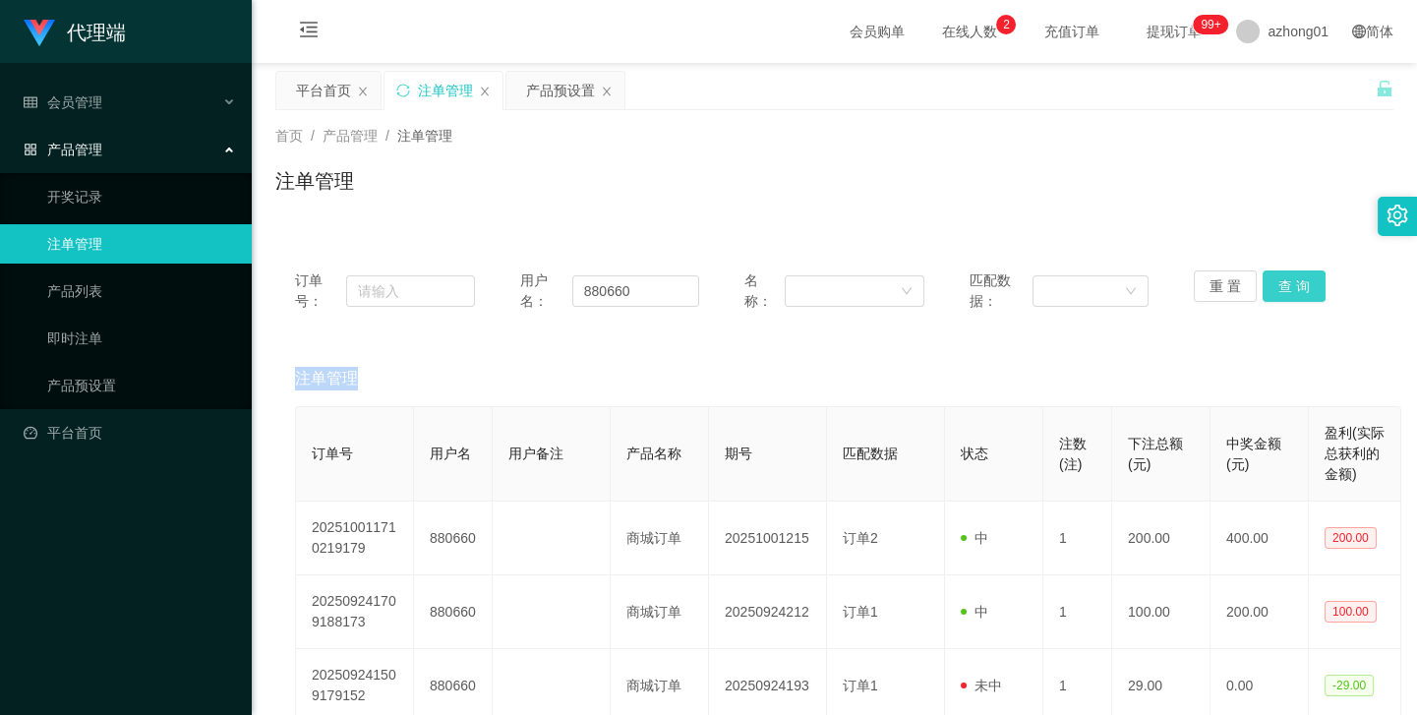
click at [1270, 289] on button "查 询" at bounding box center [1294, 285] width 63 height 31
click at [1270, 289] on button "查 询" at bounding box center [1305, 285] width 85 height 31
click at [1121, 357] on div "注单管理" at bounding box center [834, 378] width 1079 height 55
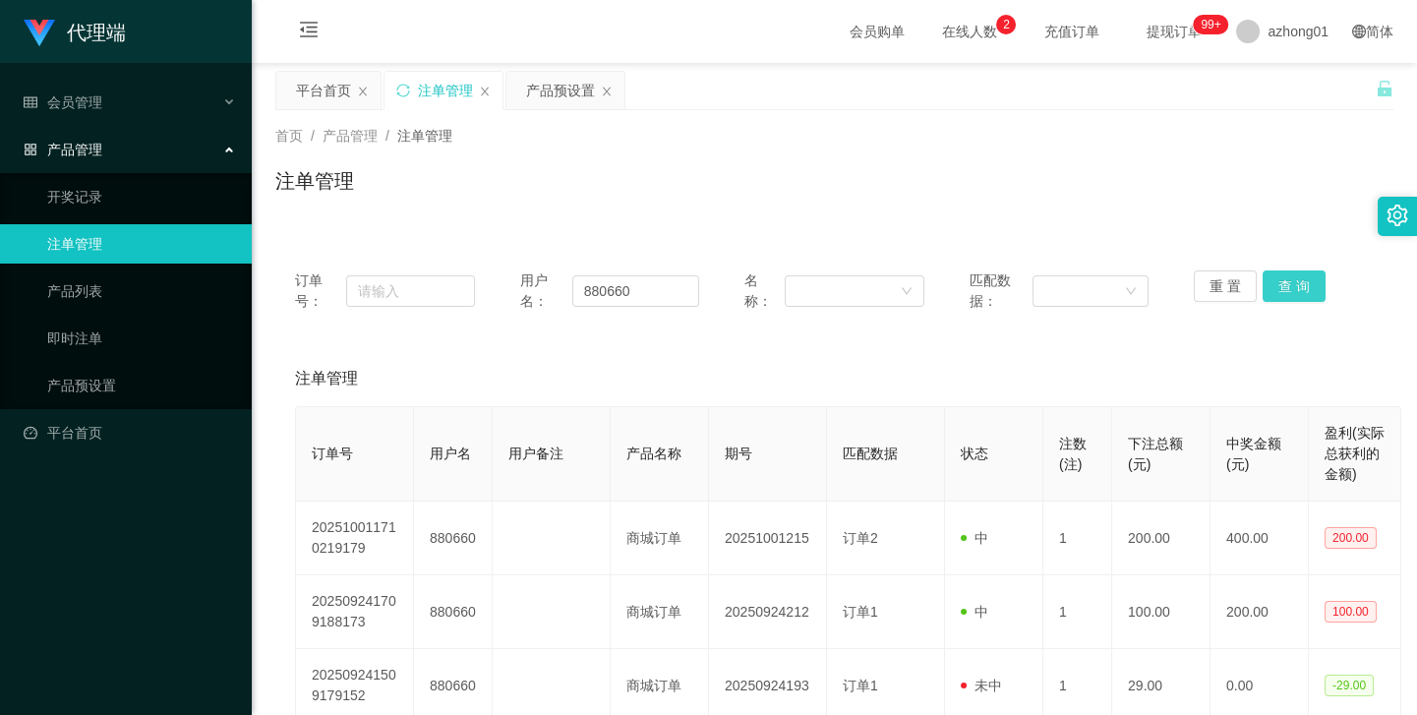
click at [1270, 283] on button "查 询" at bounding box center [1294, 285] width 63 height 31
click at [1101, 351] on div "注单管理" at bounding box center [834, 378] width 1079 height 55
click at [1293, 286] on button "查 询" at bounding box center [1294, 285] width 63 height 31
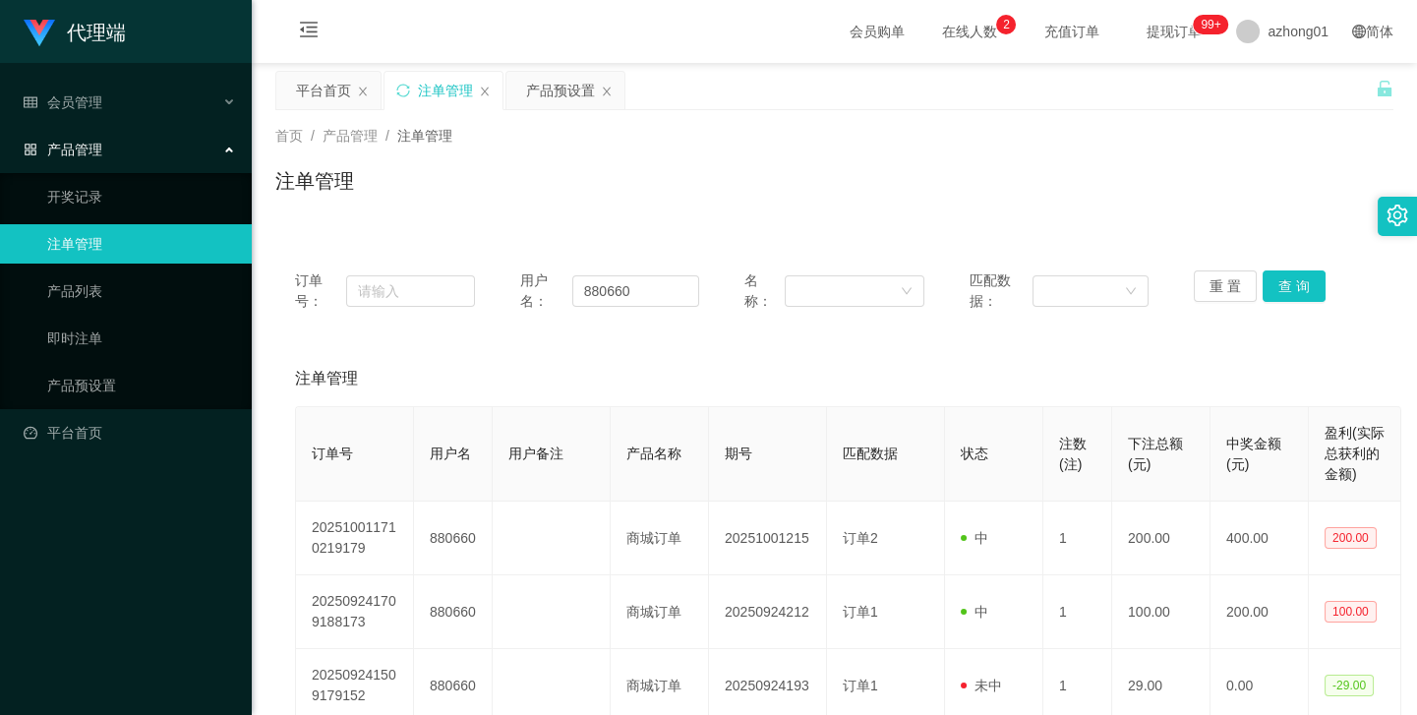
click at [960, 337] on div "订单号： 用户名： 880660 名称： 匹配数据： 重 置 查 询 注单管理 订单号 用户名 用户备注 产品名称 期号 匹配数据 状态 注数(注) 下注总额…" at bounding box center [834, 555] width 1118 height 609
click at [1271, 284] on button "查 询" at bounding box center [1294, 285] width 63 height 31
click at [570, 88] on div "产品预设置" at bounding box center [560, 90] width 69 height 37
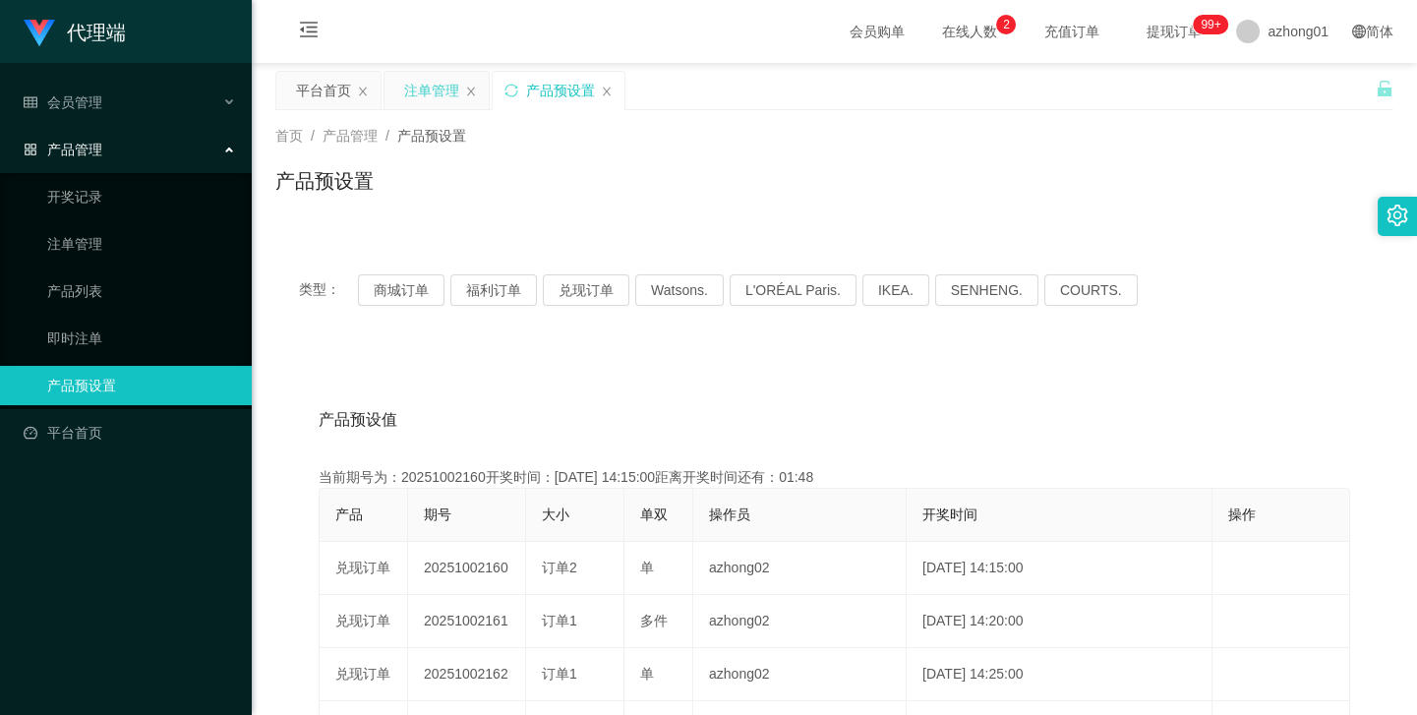
click at [442, 96] on div "注单管理" at bounding box center [431, 90] width 55 height 37
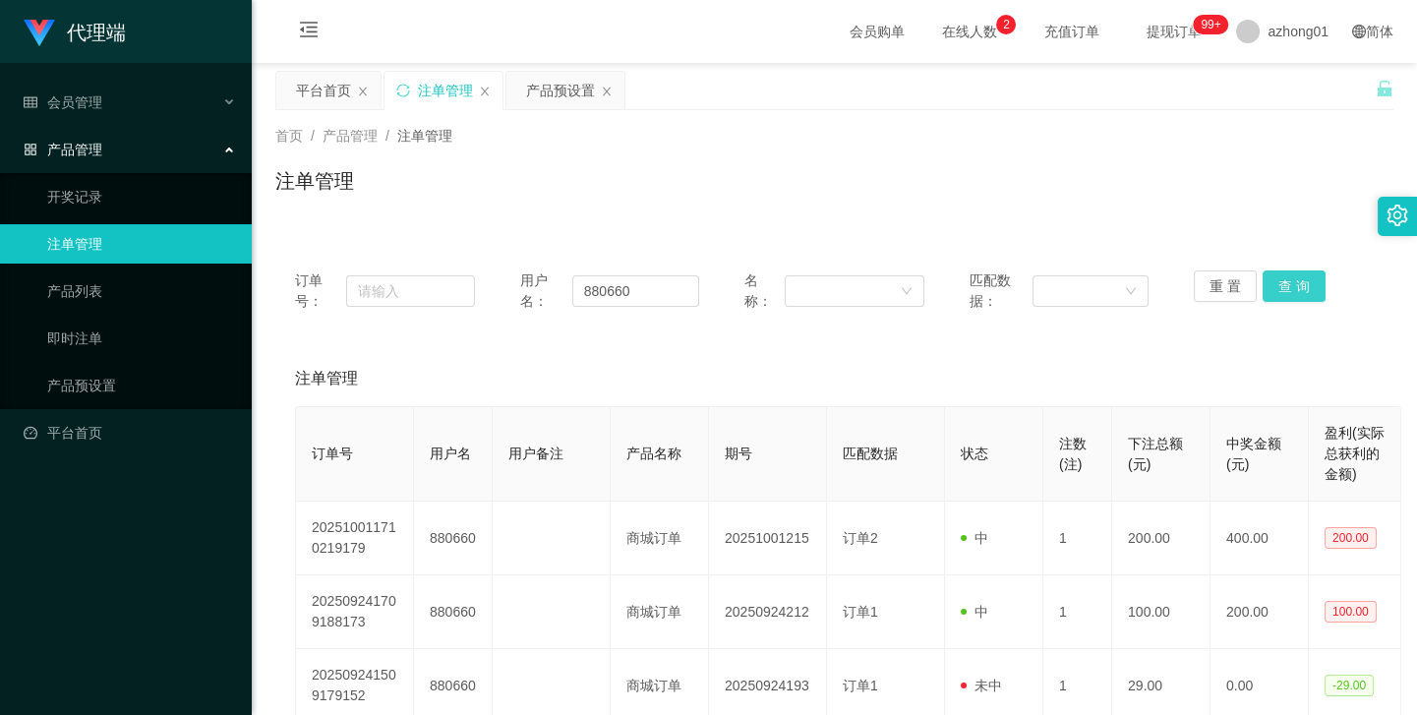
click at [1299, 286] on button "查 询" at bounding box center [1294, 285] width 63 height 31
click at [1287, 294] on button "查 询" at bounding box center [1294, 285] width 63 height 31
click at [1287, 294] on button "查 询" at bounding box center [1305, 285] width 85 height 31
click at [1287, 294] on div "重 置 查 询" at bounding box center [1284, 290] width 180 height 41
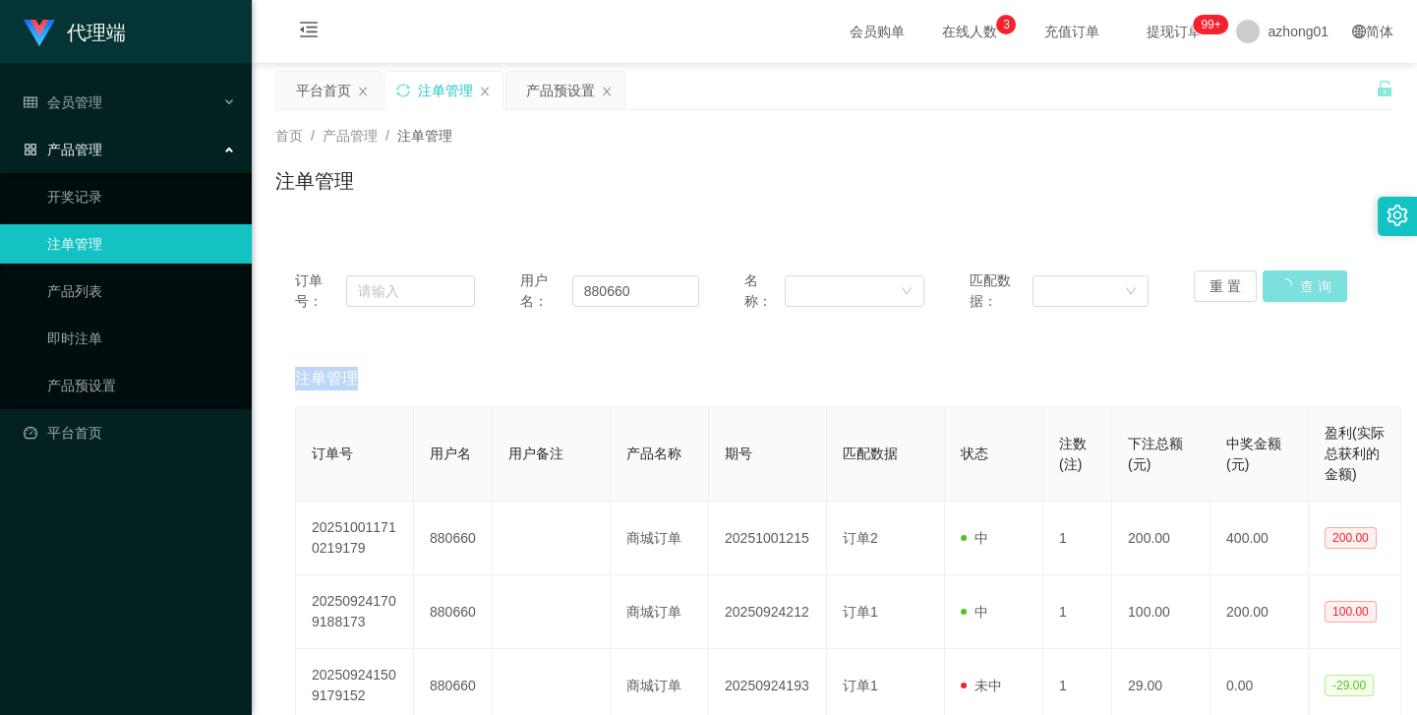
click at [1287, 294] on button "查 询" at bounding box center [1305, 285] width 85 height 31
click at [1287, 294] on div "重 置 查 询" at bounding box center [1284, 290] width 180 height 41
click at [1287, 294] on button "查 询" at bounding box center [1294, 285] width 63 height 31
click at [1287, 294] on div "重 置 查 询" at bounding box center [1284, 290] width 180 height 41
click at [1287, 294] on button "查 询" at bounding box center [1305, 285] width 85 height 31
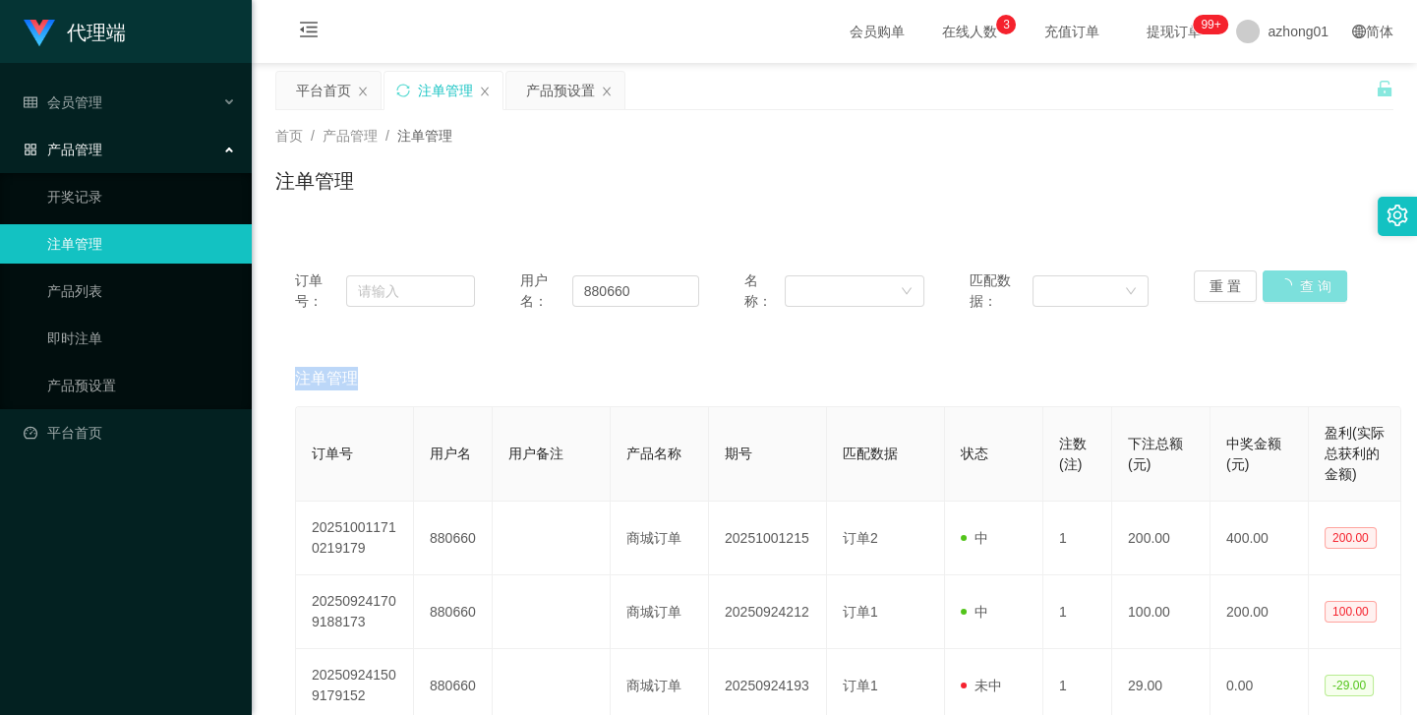
click at [1287, 294] on div "重 置 查 询" at bounding box center [1284, 290] width 180 height 41
click at [1287, 294] on button "查 询" at bounding box center [1294, 285] width 63 height 31
click at [1287, 294] on div "重 置 查 询" at bounding box center [1284, 290] width 180 height 41
click at [1137, 366] on div "注单管理" at bounding box center [834, 378] width 1079 height 55
click at [1274, 285] on button "查 询" at bounding box center [1294, 285] width 63 height 31
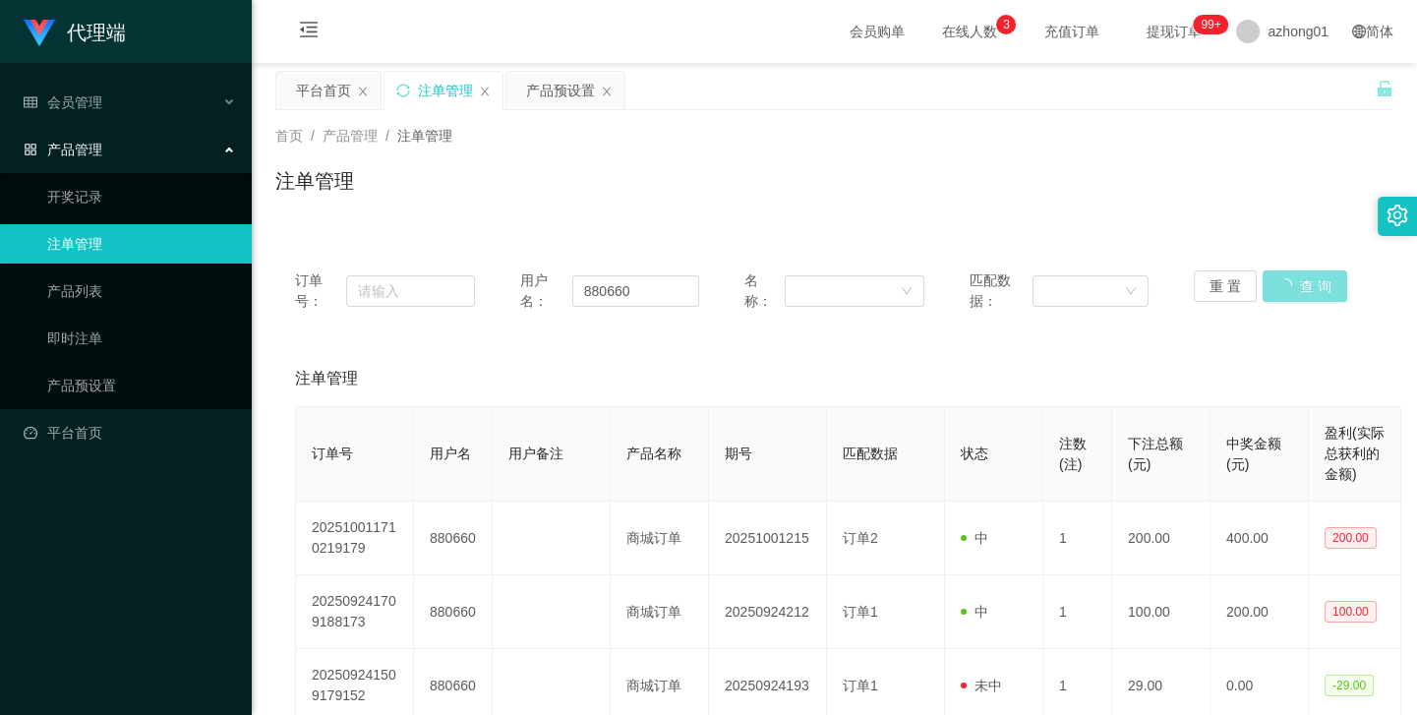
click at [1274, 285] on button "查 询" at bounding box center [1305, 285] width 85 height 31
click at [1099, 348] on div "订单号： 用户名： 880660 名称： 匹配数据： 重 置 查 询 注单管理 订单号 用户名 用户备注 产品名称 期号 匹配数据 状态 注数(注) 下注总额…" at bounding box center [834, 555] width 1118 height 609
click at [1285, 276] on button "查 询" at bounding box center [1294, 285] width 63 height 31
click at [1285, 276] on button "查 询" at bounding box center [1305, 285] width 85 height 31
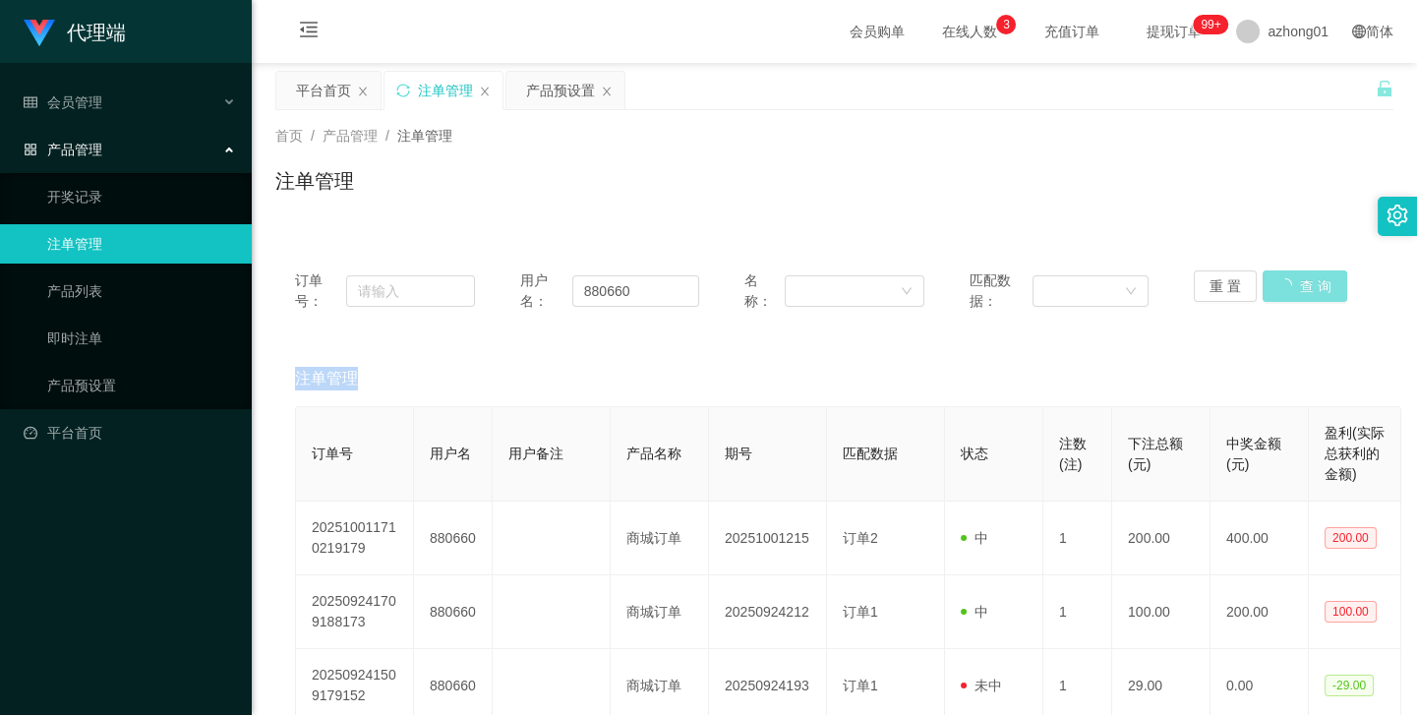
click at [1285, 276] on div "重 置 查 询" at bounding box center [1284, 290] width 180 height 41
click at [1285, 276] on button "查 询" at bounding box center [1305, 285] width 85 height 31
click at [1285, 276] on div "重 置 查 询" at bounding box center [1284, 290] width 180 height 41
click at [1302, 284] on button "查 询" at bounding box center [1294, 285] width 63 height 31
click at [1302, 284] on div "重 置 查 询" at bounding box center [1284, 290] width 180 height 41
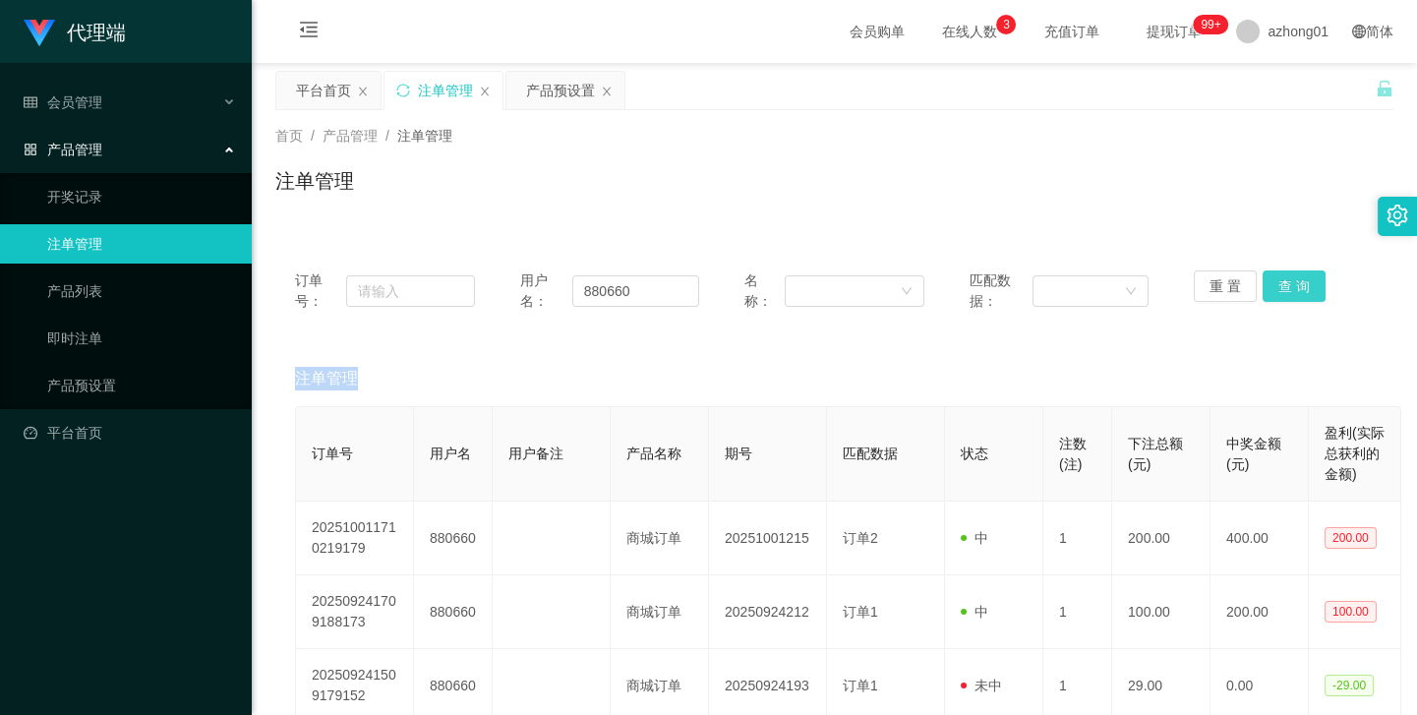
click at [1302, 284] on button "查 询" at bounding box center [1294, 285] width 63 height 31
click at [1302, 284] on div "重 置 查 询" at bounding box center [1284, 290] width 180 height 41
click at [1302, 284] on button "查 询" at bounding box center [1294, 285] width 63 height 31
click at [1302, 284] on div "重 置 查 询" at bounding box center [1284, 290] width 180 height 41
click at [1302, 284] on button "查 询" at bounding box center [1305, 285] width 85 height 31
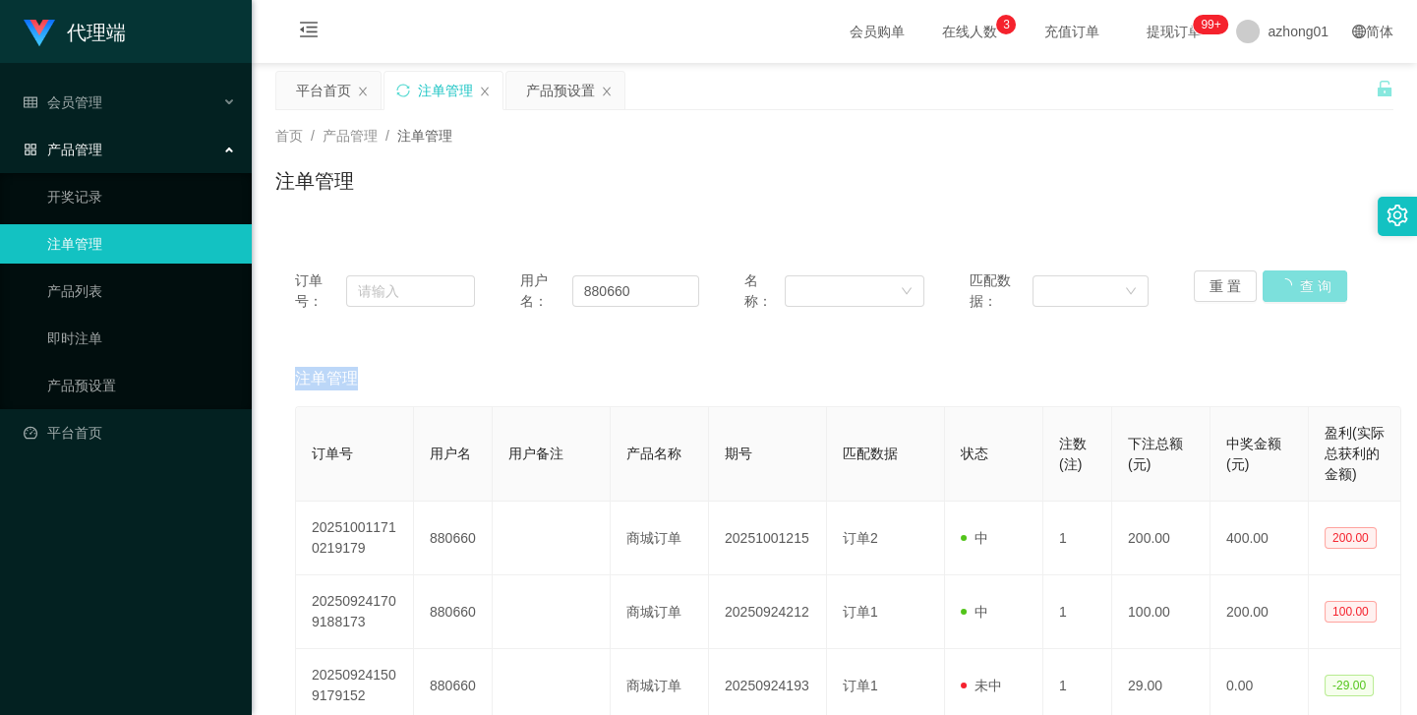
click at [1302, 284] on div "重 置 查 询" at bounding box center [1284, 290] width 180 height 41
click at [1302, 284] on button "查 询" at bounding box center [1294, 285] width 63 height 31
click at [1301, 284] on button "查 询" at bounding box center [1294, 285] width 63 height 31
click at [1301, 284] on div "重 置 查 询" at bounding box center [1284, 290] width 180 height 41
click at [1277, 290] on button "查 询" at bounding box center [1294, 285] width 63 height 31
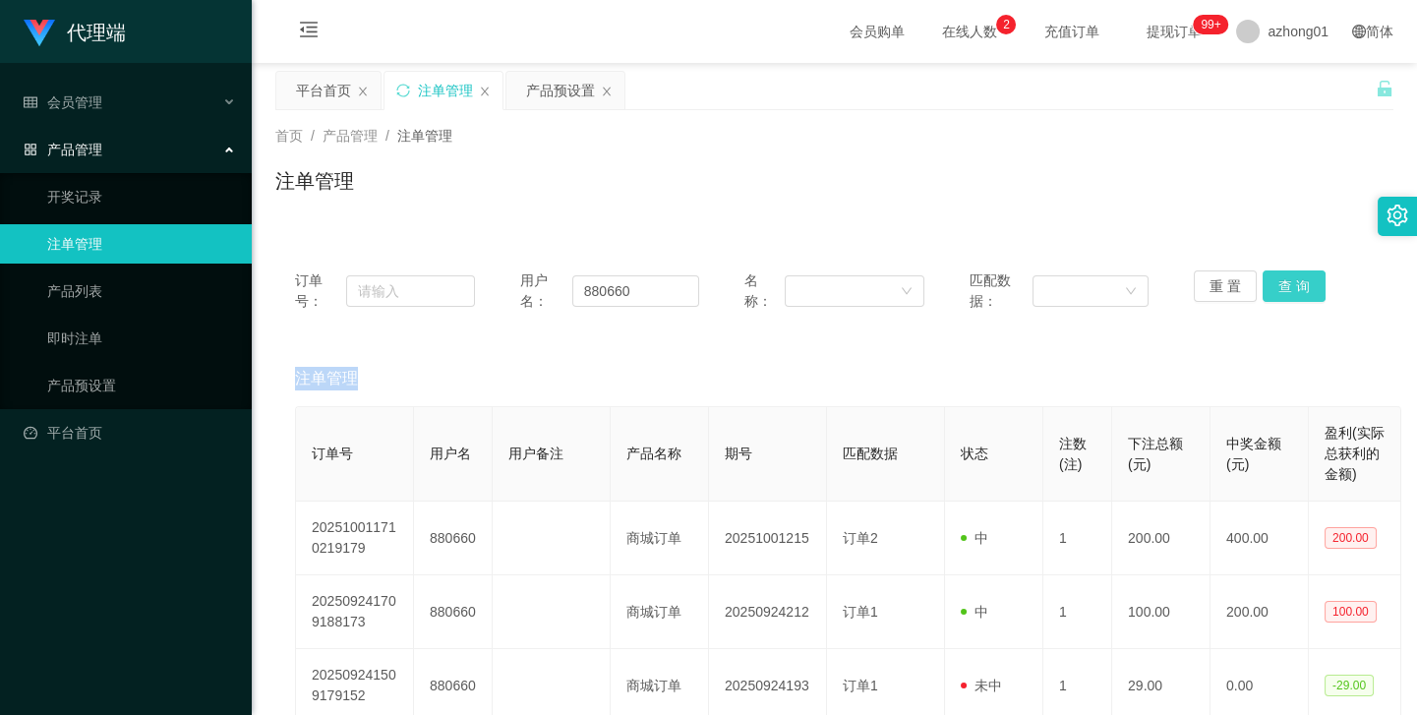
click at [1277, 290] on button "查 询" at bounding box center [1294, 285] width 63 height 31
click at [1277, 290] on div "重 置 查 询" at bounding box center [1284, 290] width 180 height 41
click at [1277, 290] on button "查 询" at bounding box center [1294, 285] width 63 height 31
click at [1277, 290] on div "重 置 查 询" at bounding box center [1284, 290] width 180 height 41
click at [1277, 290] on button "查 询" at bounding box center [1294, 285] width 63 height 31
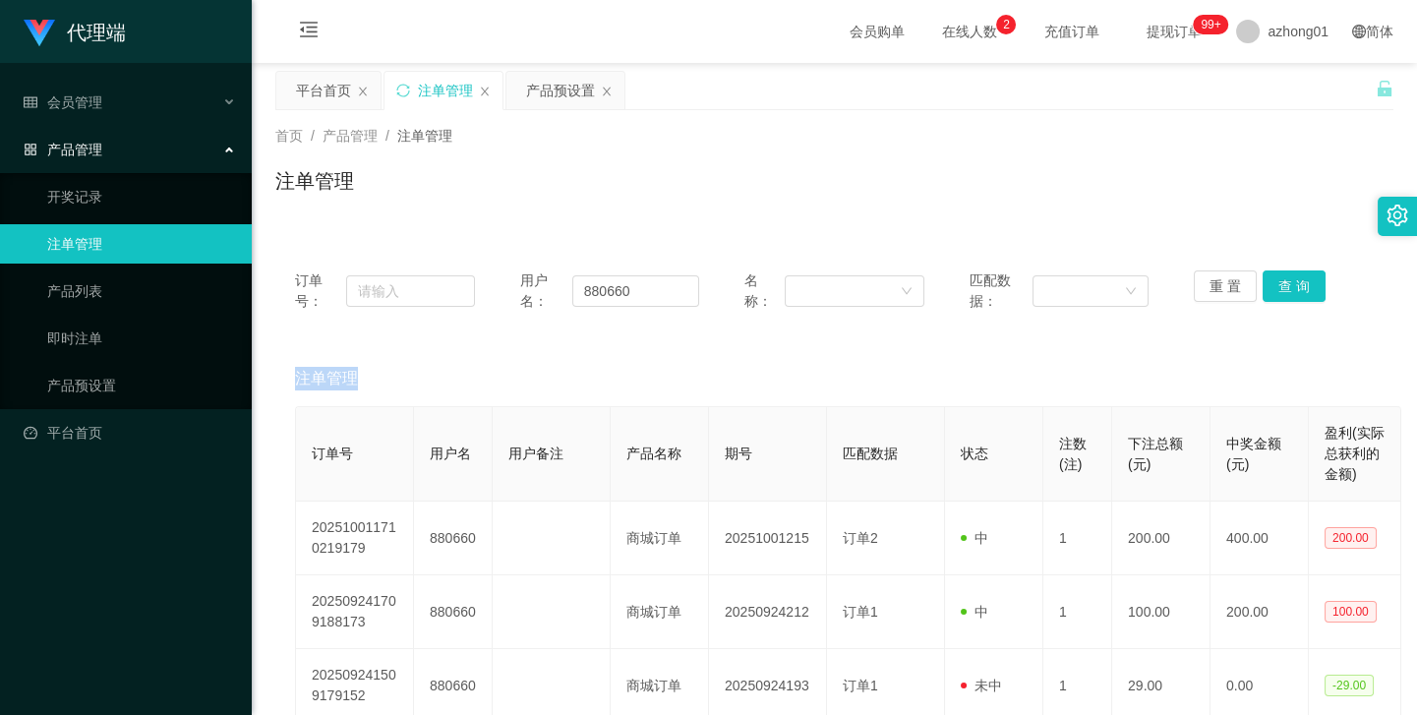
click at [1033, 353] on div "注单管理" at bounding box center [834, 378] width 1079 height 55
click at [106, 301] on link "产品列表" at bounding box center [141, 290] width 189 height 39
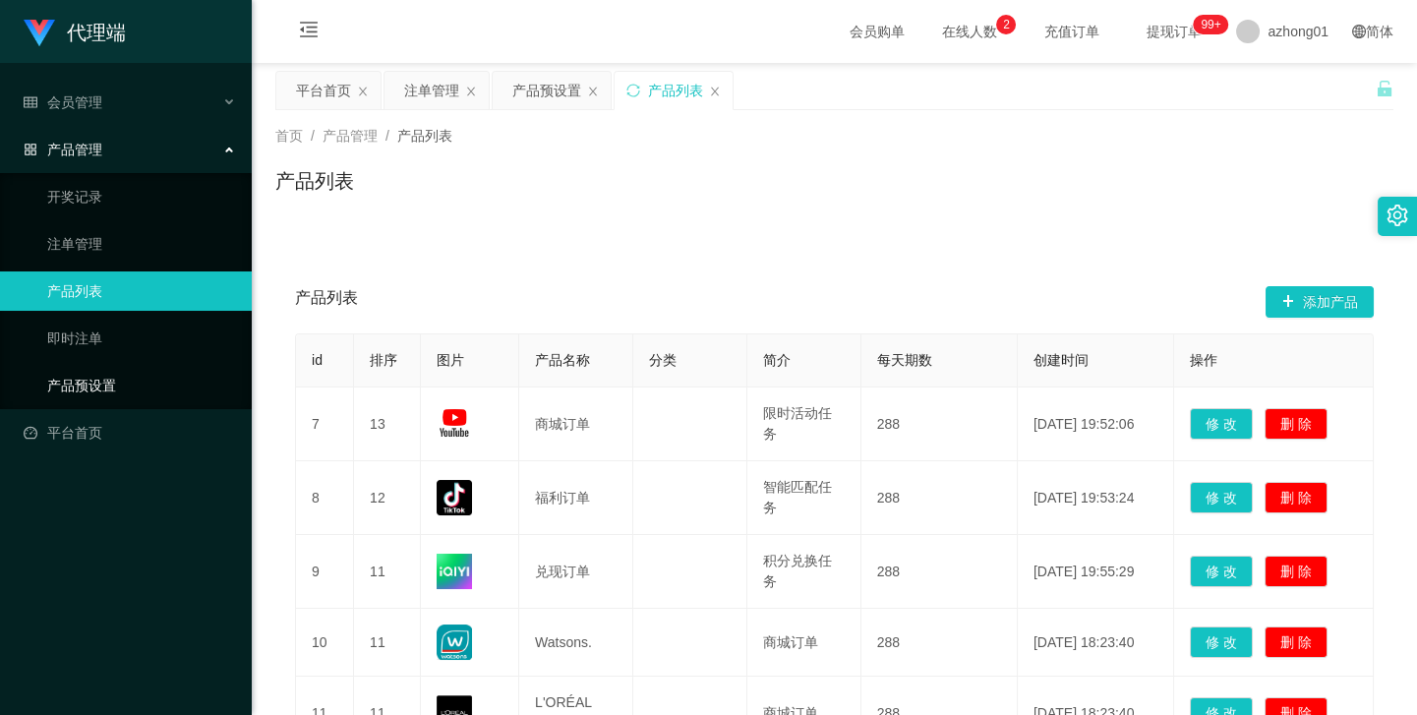
click at [102, 379] on link "产品预设置" at bounding box center [141, 385] width 189 height 39
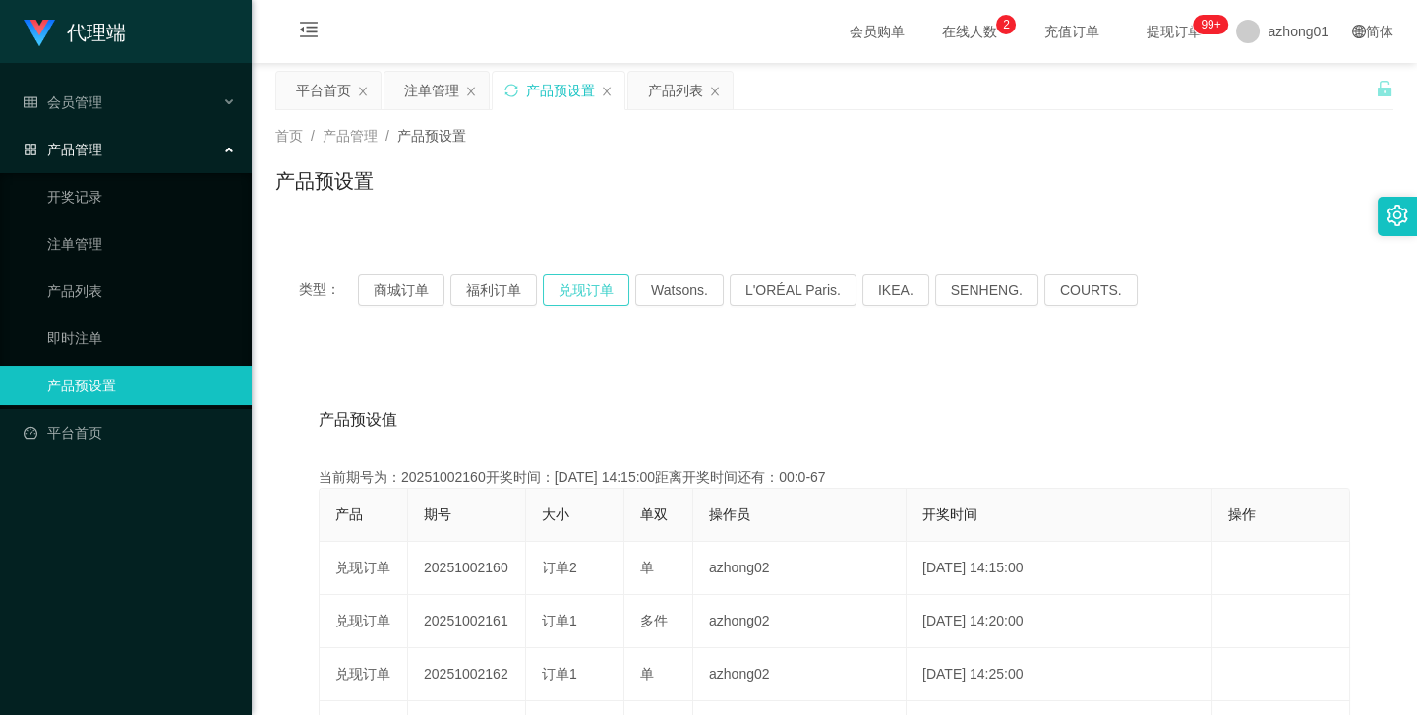
click at [595, 284] on button "兑现订单" at bounding box center [586, 289] width 87 height 31
